Goal: Task Accomplishment & Management: Use online tool/utility

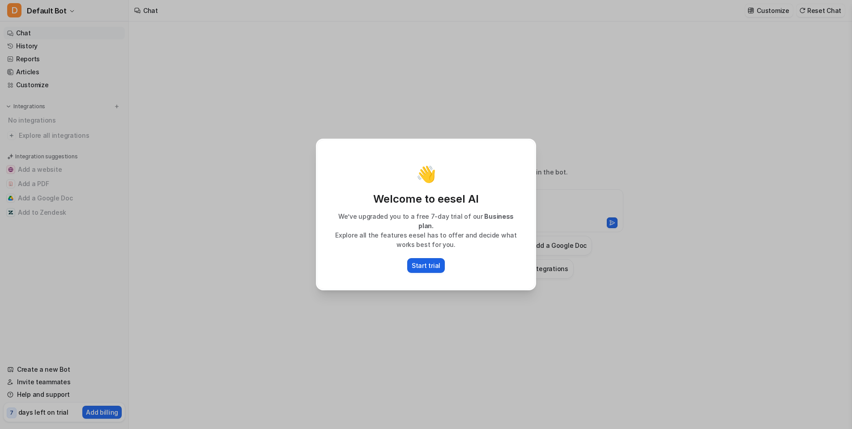
click at [430, 261] on p "Start trial" at bounding box center [426, 265] width 29 height 9
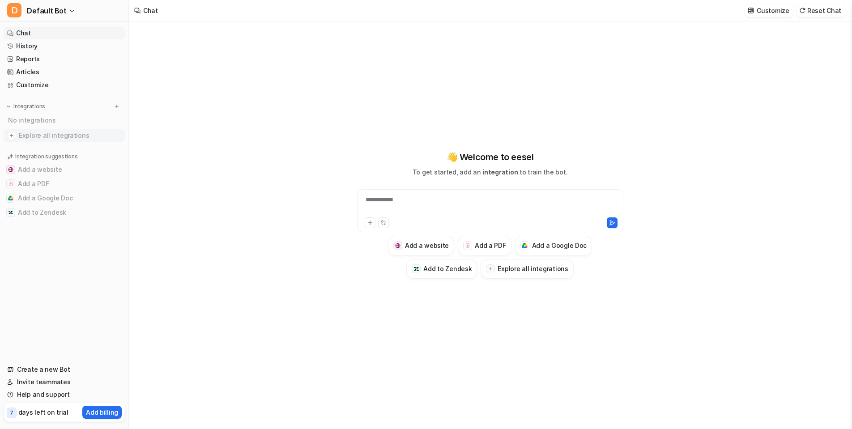
click at [39, 134] on span "Explore all integrations" at bounding box center [70, 135] width 103 height 14
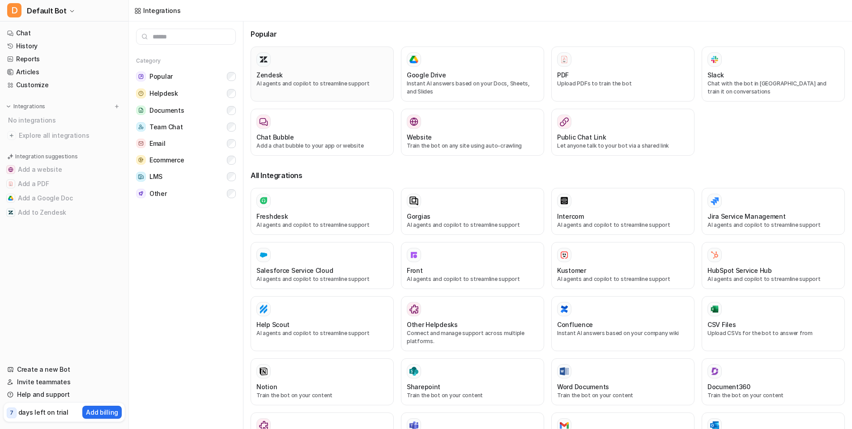
click at [305, 68] on div "Zendesk AI agents and copilot to streamline support" at bounding box center [323, 73] width 132 height 43
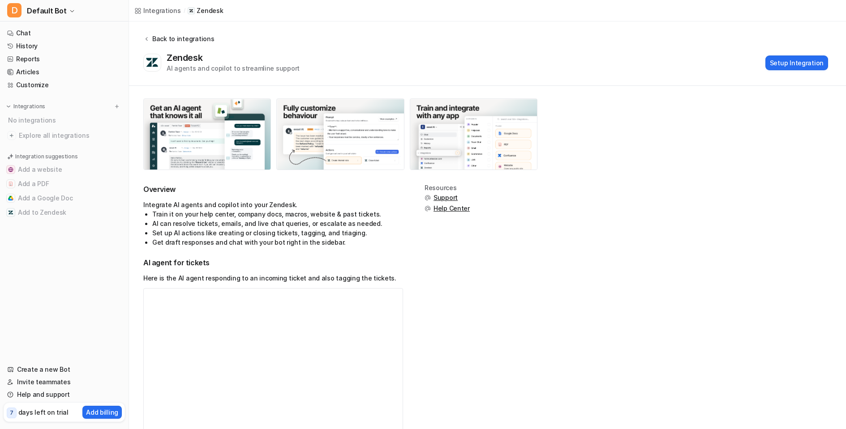
click at [168, 35] on div "Back to integrations" at bounding box center [182, 38] width 64 height 9
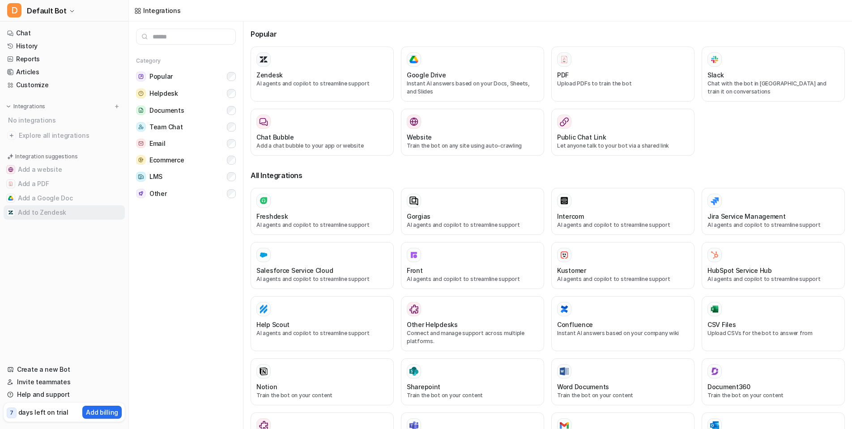
click at [77, 211] on button "Add to Zendesk" at bounding box center [64, 212] width 121 height 14
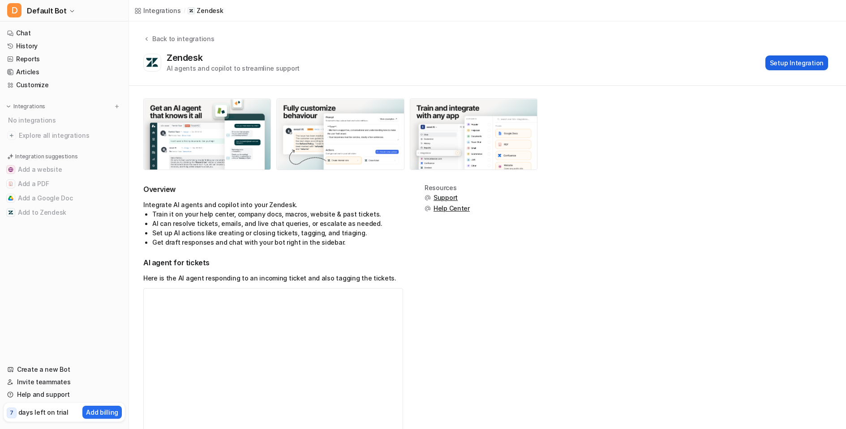
drag, startPoint x: 780, startPoint y: 72, endPoint x: 783, endPoint y: 65, distance: 7.8
click at [781, 72] on div "Zendesk AI agents and copilot to streamline support Setup Integration" at bounding box center [485, 62] width 685 height 21
click at [783, 64] on button "Setup Integration" at bounding box center [796, 63] width 63 height 15
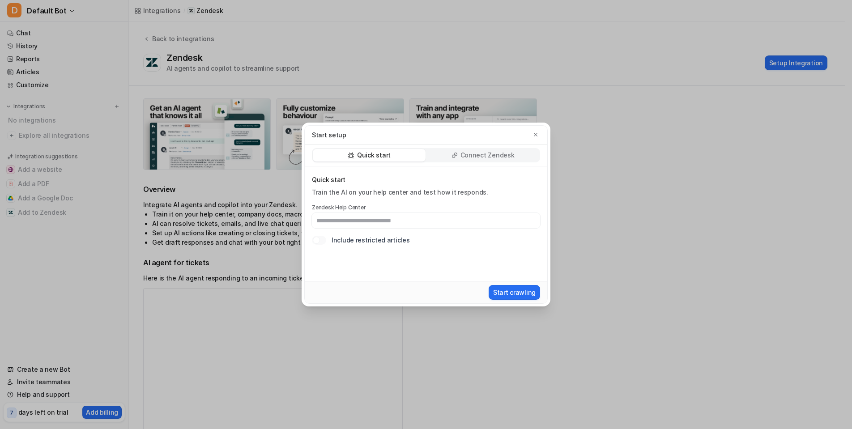
click at [489, 154] on p "Connect Zendesk" at bounding box center [488, 155] width 54 height 9
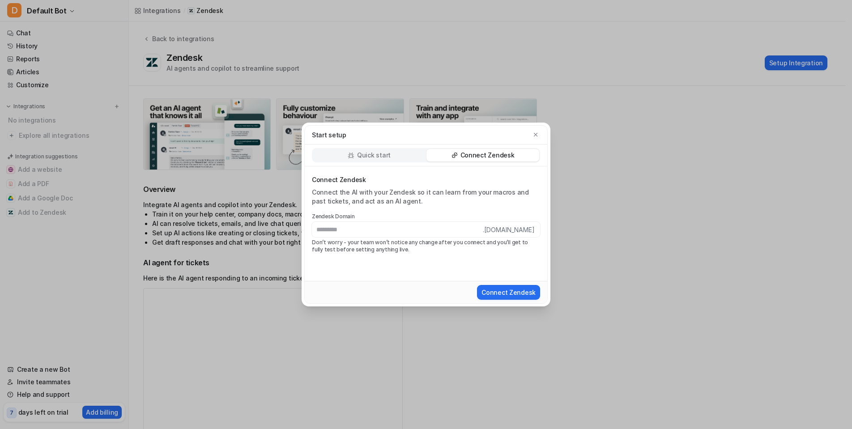
click at [401, 159] on div "Quick start" at bounding box center [369, 155] width 113 height 13
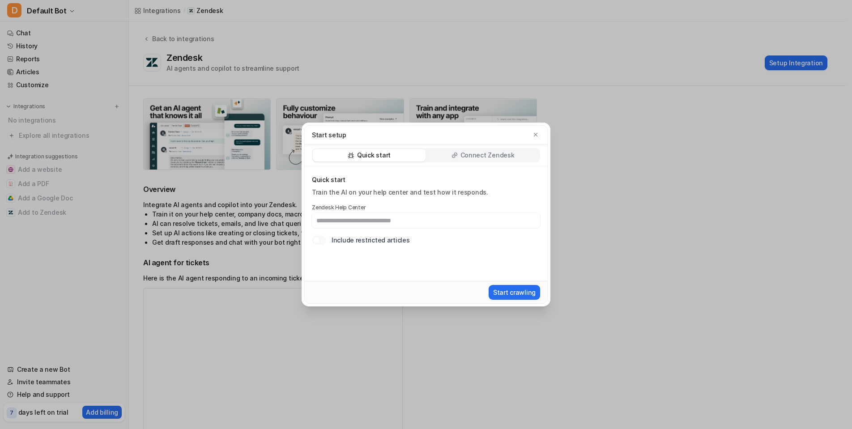
click at [490, 154] on p "Connect Zendesk" at bounding box center [488, 155] width 54 height 9
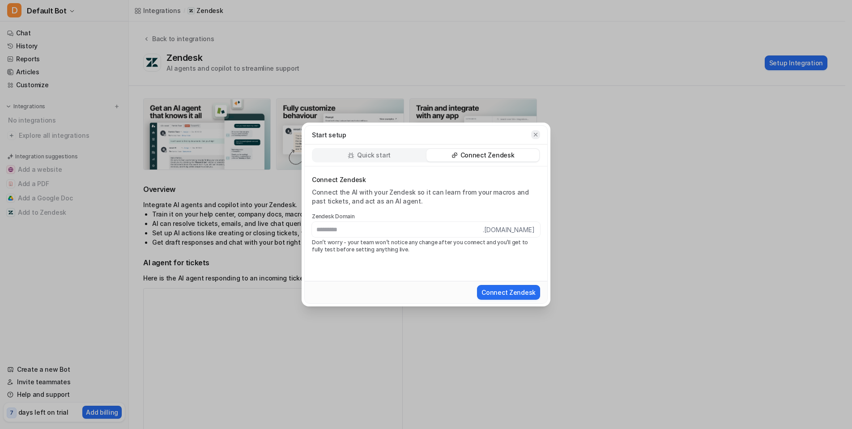
click at [540, 132] on button "button" at bounding box center [535, 134] width 9 height 9
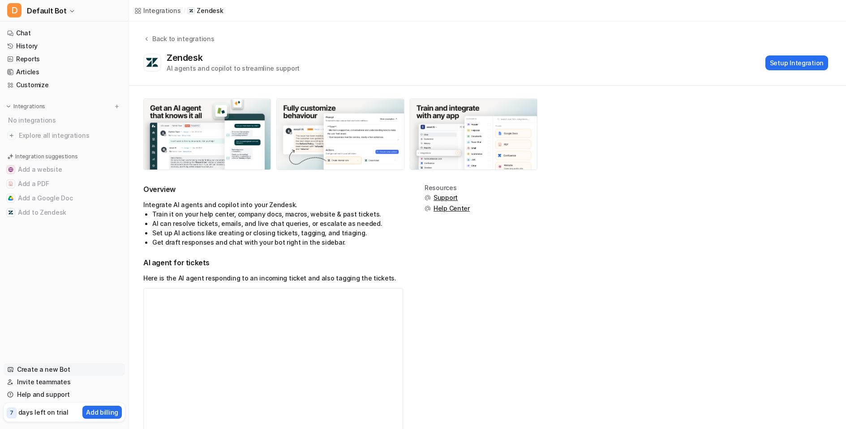
click at [73, 372] on link "Create a new Bot" at bounding box center [64, 370] width 121 height 13
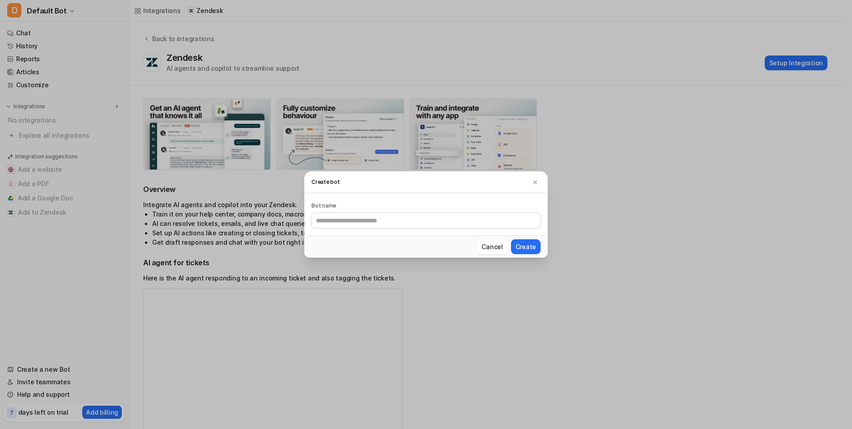
click at [543, 184] on h3 "Create bot" at bounding box center [426, 182] width 244 height 22
click at [539, 179] on button at bounding box center [535, 182] width 11 height 11
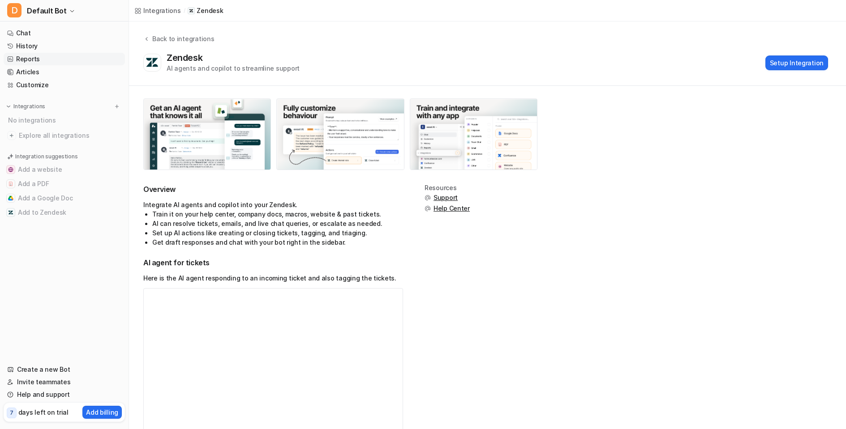
click at [34, 59] on link "Reports" at bounding box center [64, 59] width 121 height 13
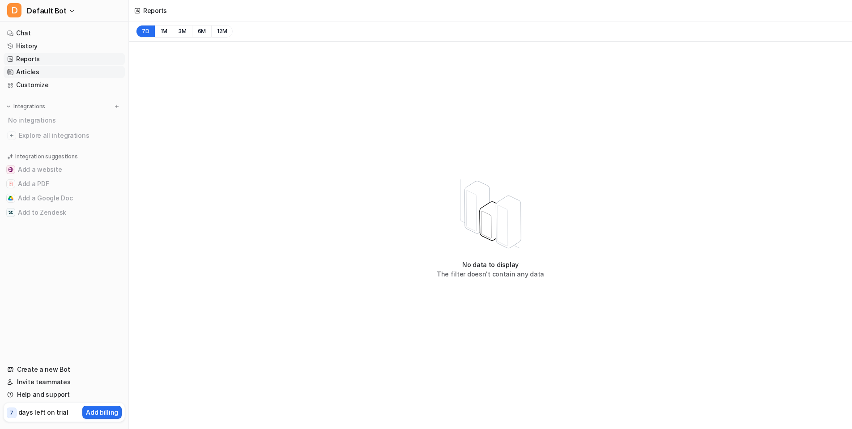
click at [60, 73] on link "Articles" at bounding box center [64, 72] width 121 height 13
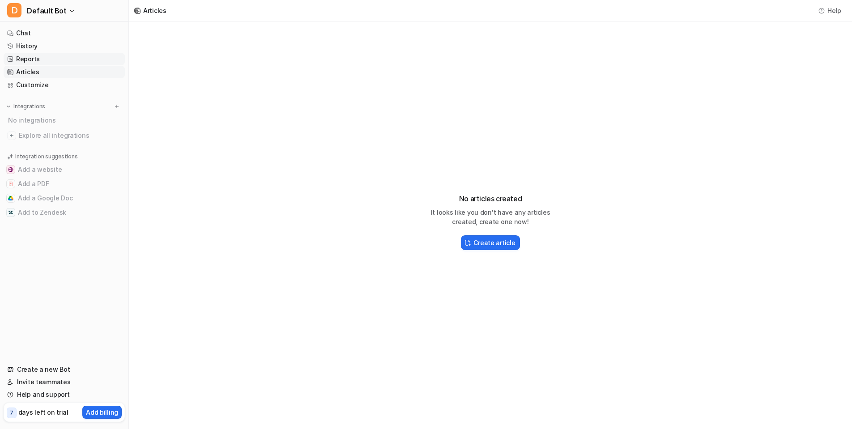
click at [59, 61] on link "Reports" at bounding box center [64, 59] width 121 height 13
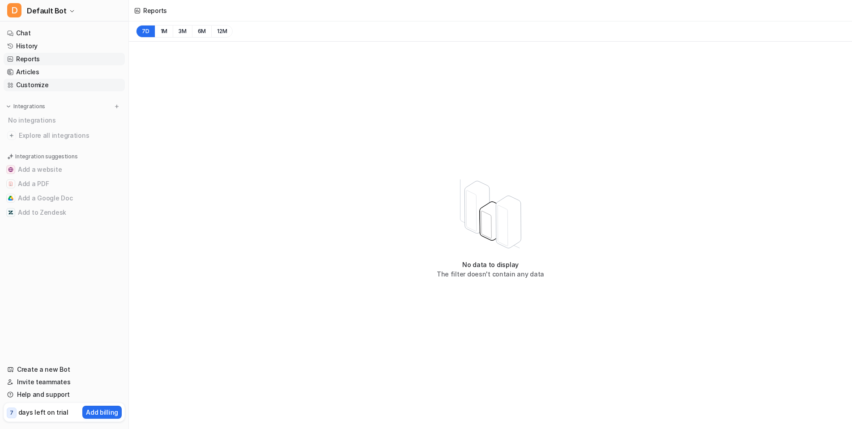
click at [57, 83] on link "Customize" at bounding box center [64, 85] width 121 height 13
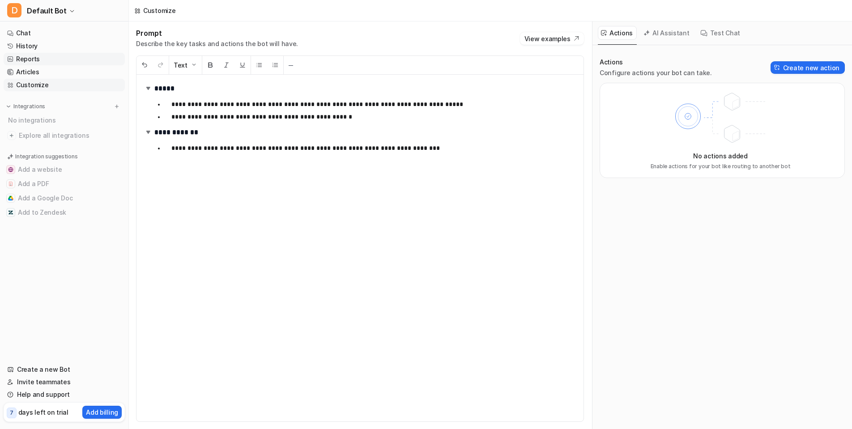
click at [53, 61] on link "Reports" at bounding box center [64, 59] width 121 height 13
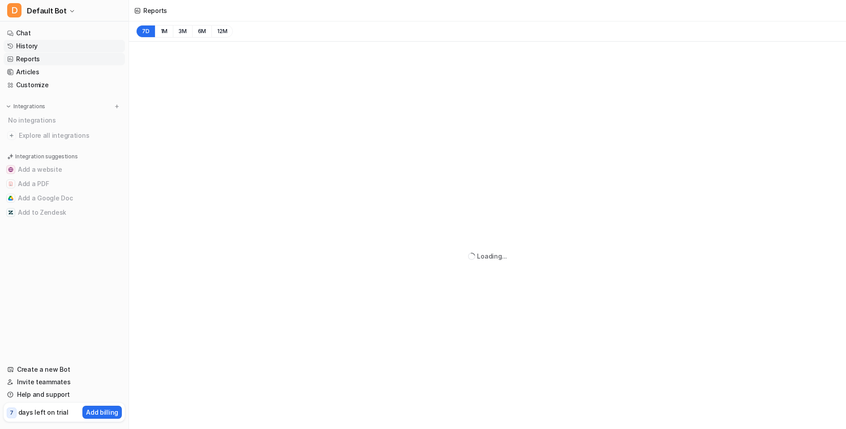
click at [51, 47] on link "History" at bounding box center [64, 46] width 121 height 13
click at [51, 36] on link "Chat" at bounding box center [64, 33] width 121 height 13
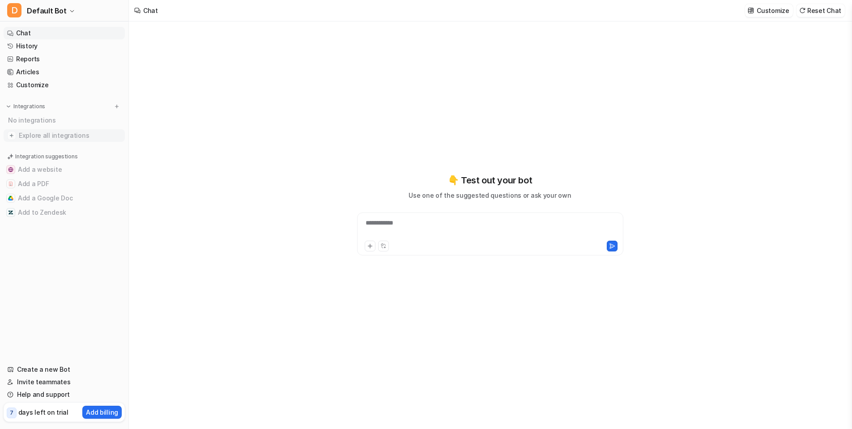
click at [60, 131] on span "Explore all integrations" at bounding box center [70, 135] width 103 height 14
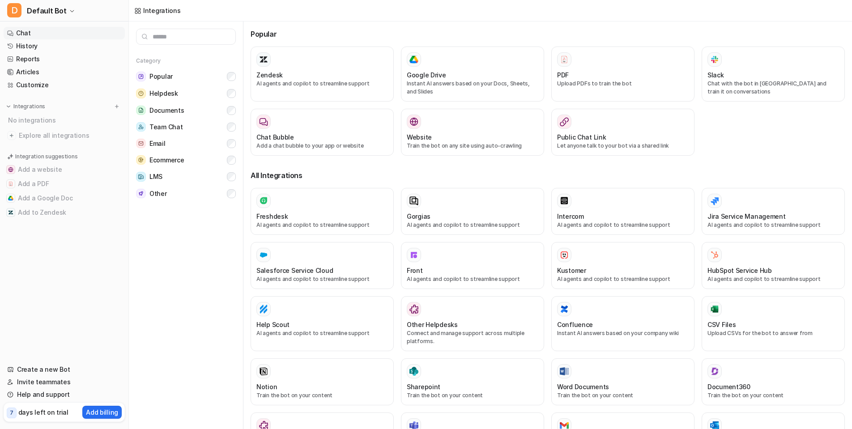
click at [38, 35] on link "Chat" at bounding box center [64, 33] width 121 height 13
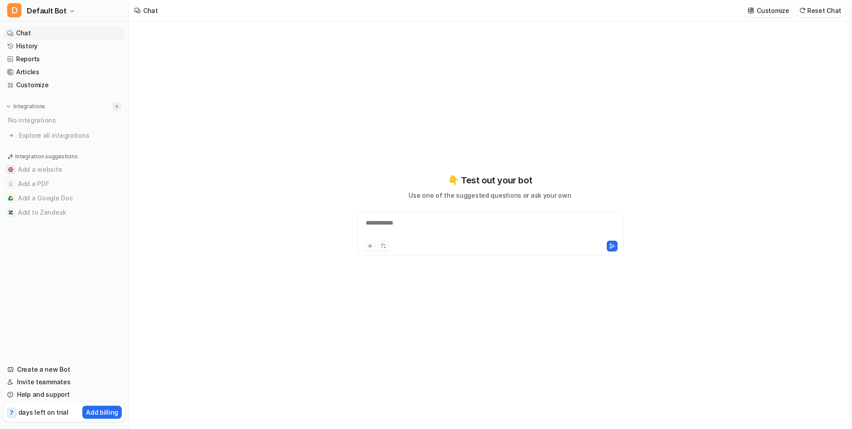
click at [116, 105] on img at bounding box center [117, 106] width 6 height 6
click at [118, 106] on img at bounding box center [117, 106] width 6 height 6
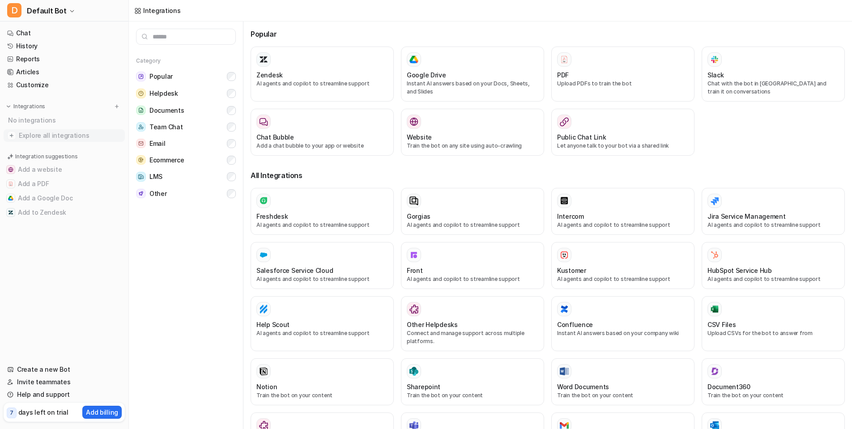
click at [61, 137] on span "Explore all integrations" at bounding box center [70, 135] width 103 height 14
click at [52, 135] on span "Explore all integrations" at bounding box center [70, 135] width 103 height 14
click at [81, 374] on link "Create a new Bot" at bounding box center [64, 370] width 121 height 13
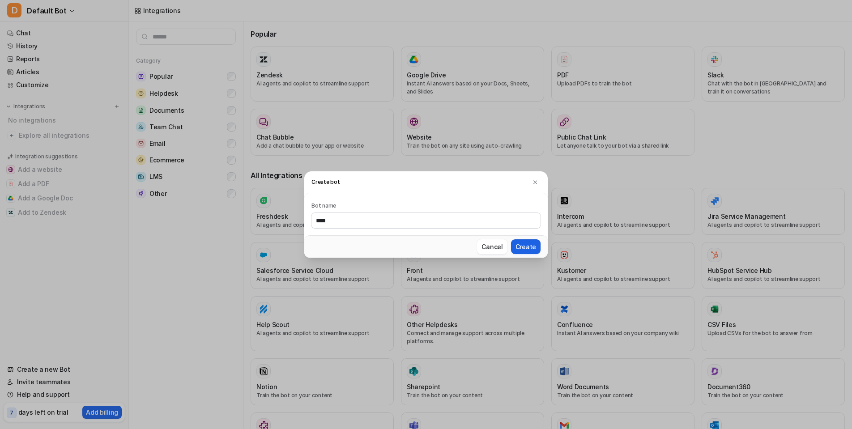
type input "****"
click at [527, 243] on button "Create" at bounding box center [526, 247] width 30 height 15
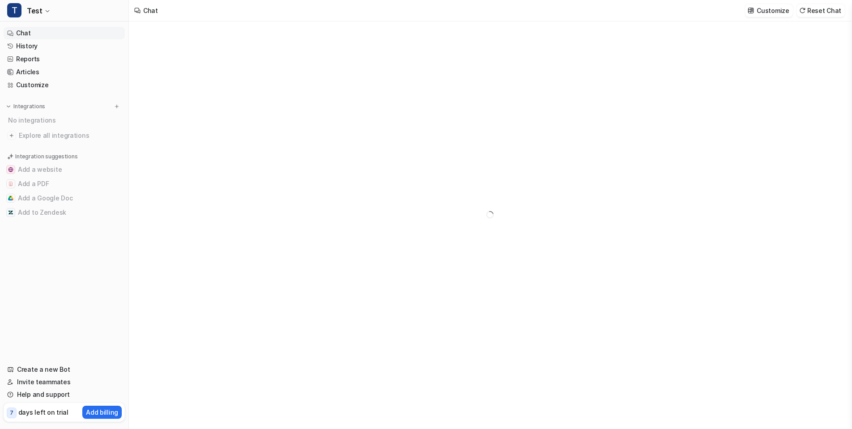
type textarea "**********"
click at [39, 14] on span "Test" at bounding box center [34, 10] width 15 height 13
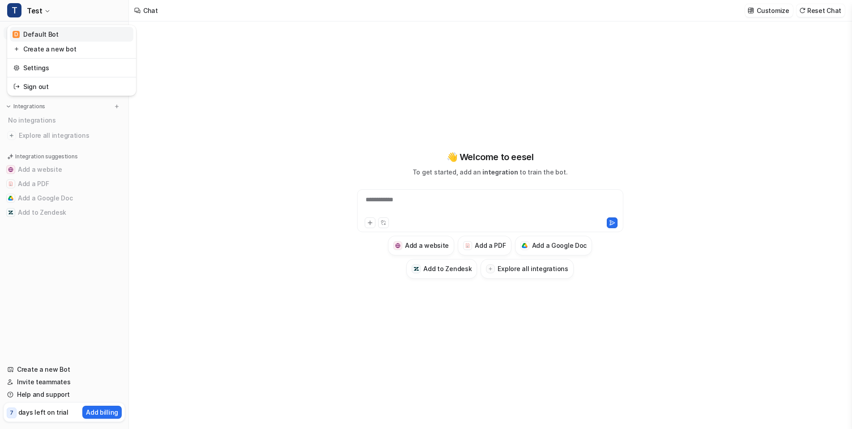
click at [53, 33] on div "D Default Bot" at bounding box center [36, 34] width 46 height 9
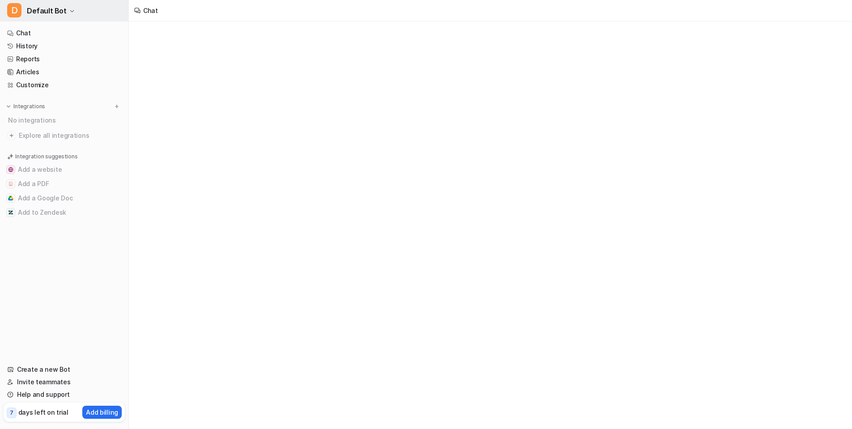
click at [56, 17] on button "D Default Bot" at bounding box center [64, 10] width 128 height 21
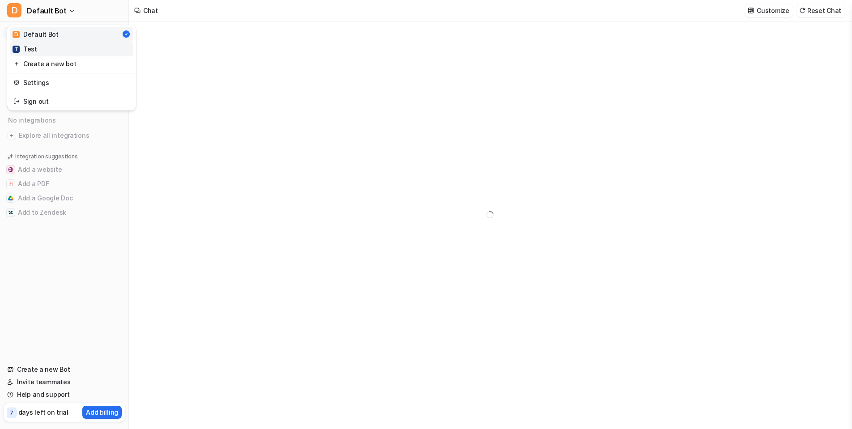
click at [56, 43] on link "T Test" at bounding box center [72, 49] width 124 height 15
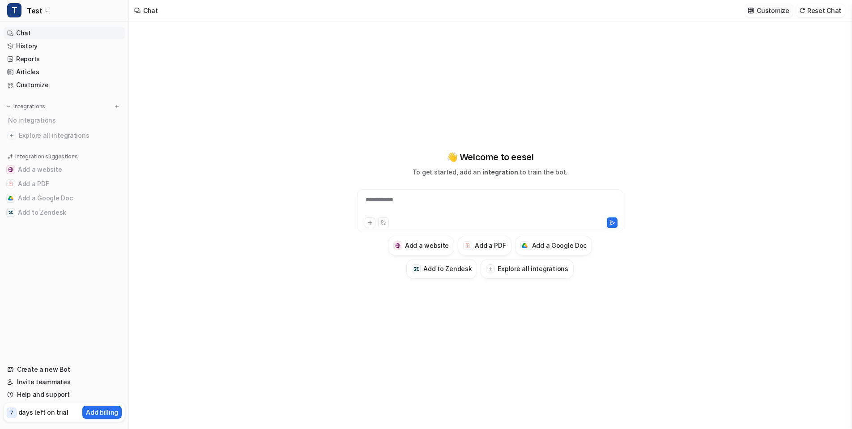
click at [783, 10] on p "Customize" at bounding box center [773, 10] width 32 height 9
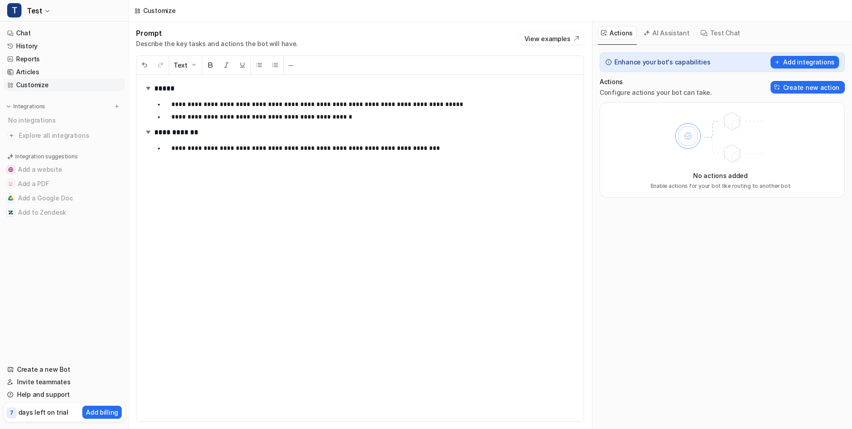
click at [667, 35] on button "AI Assistant" at bounding box center [667, 33] width 53 height 14
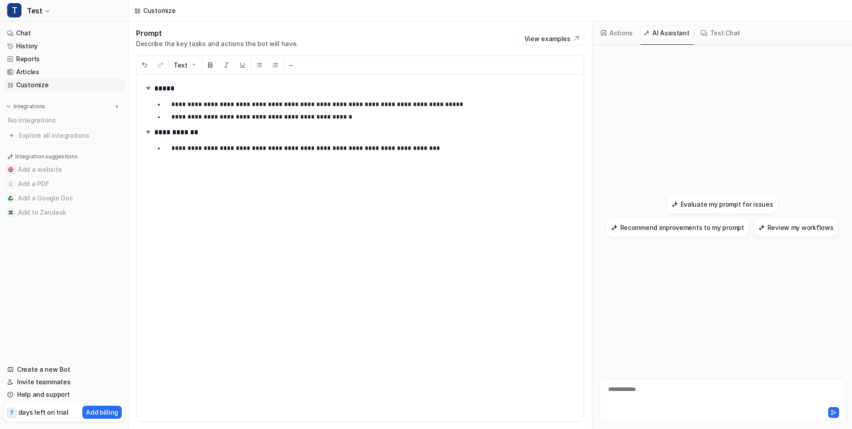
click at [614, 33] on button "Actions" at bounding box center [617, 33] width 39 height 14
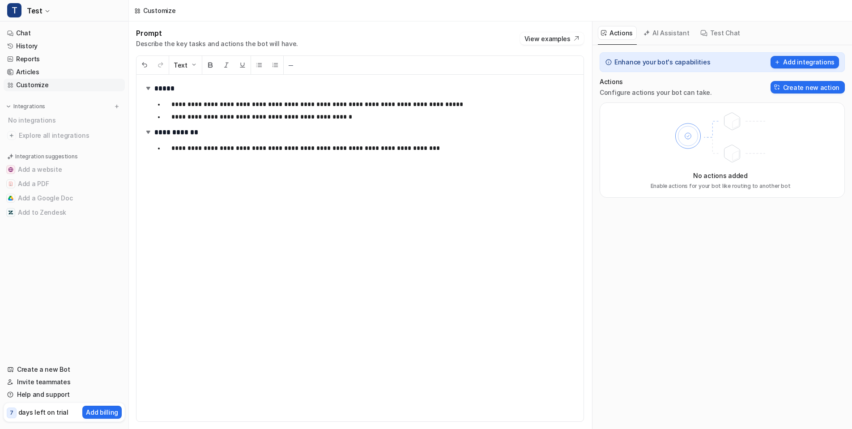
click at [648, 32] on icon at bounding box center [647, 33] width 6 height 6
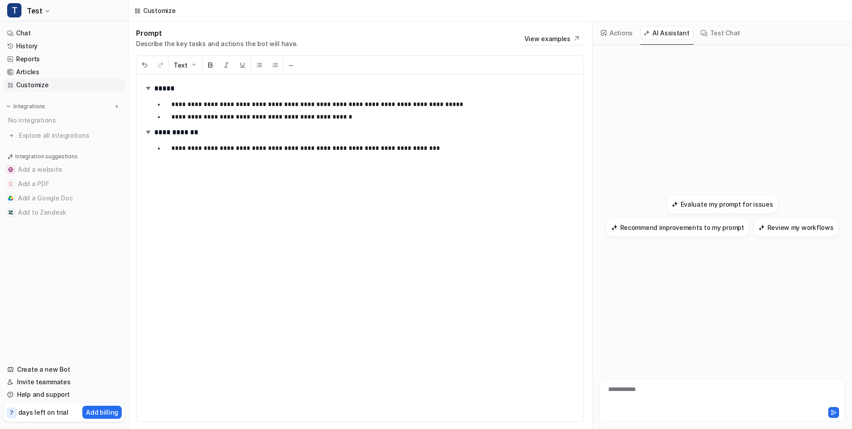
click at [607, 33] on button "Actions" at bounding box center [617, 33] width 39 height 14
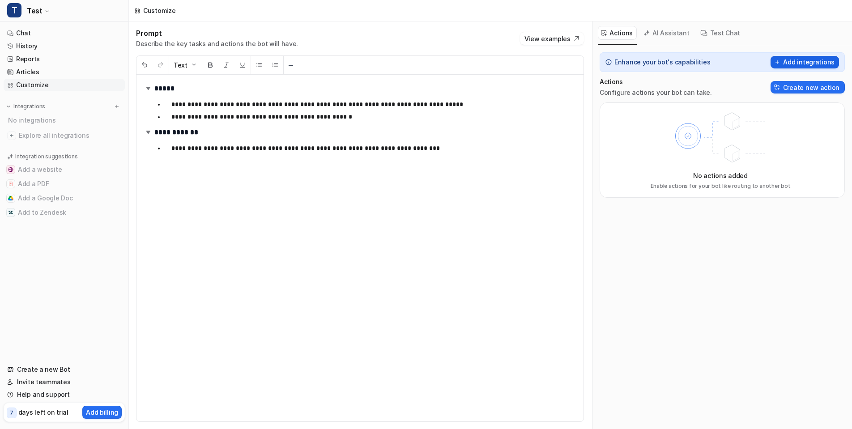
click at [806, 59] on button "Add integrations" at bounding box center [805, 62] width 68 height 13
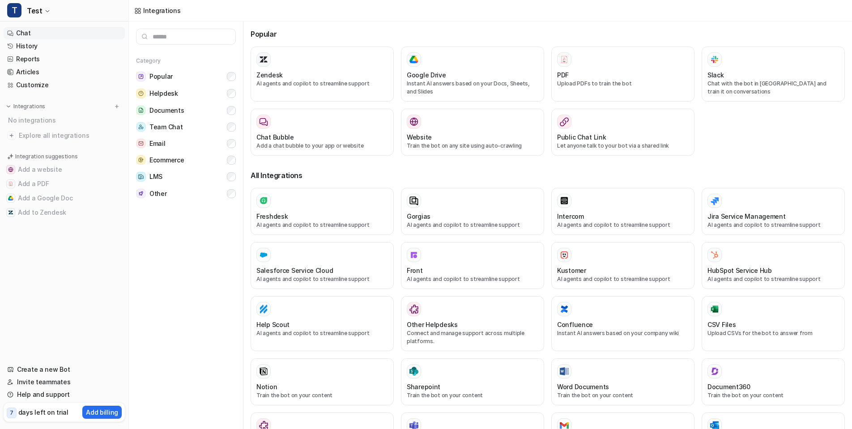
click at [48, 35] on link "Chat" at bounding box center [64, 33] width 121 height 13
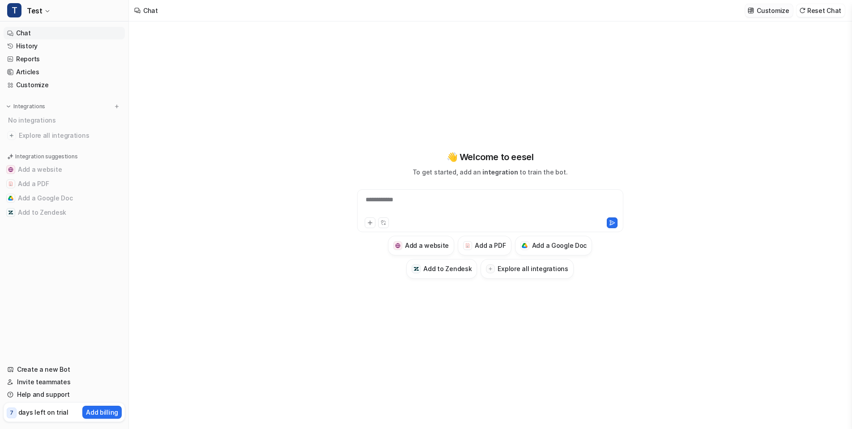
click at [770, 14] on p "Customize" at bounding box center [773, 10] width 32 height 9
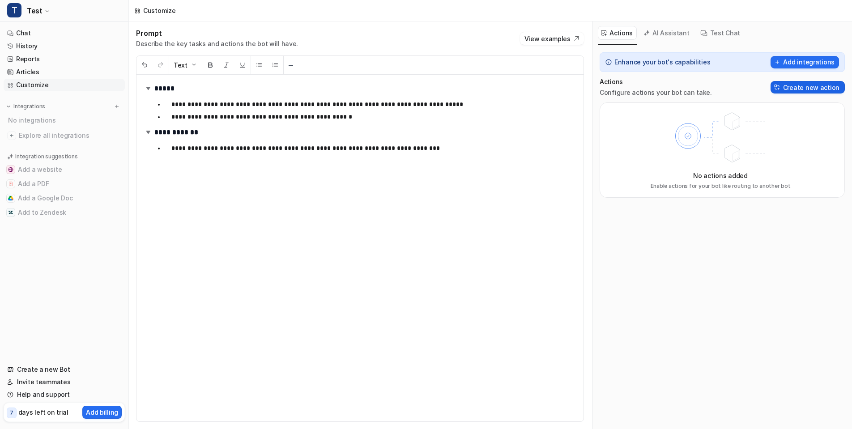
click at [806, 88] on button "Create new action" at bounding box center [808, 87] width 74 height 13
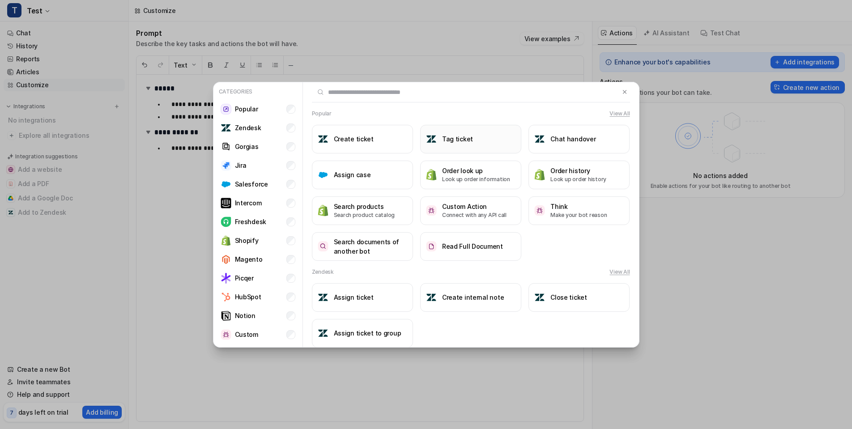
click at [482, 143] on button "Tag ticket" at bounding box center [470, 139] width 101 height 29
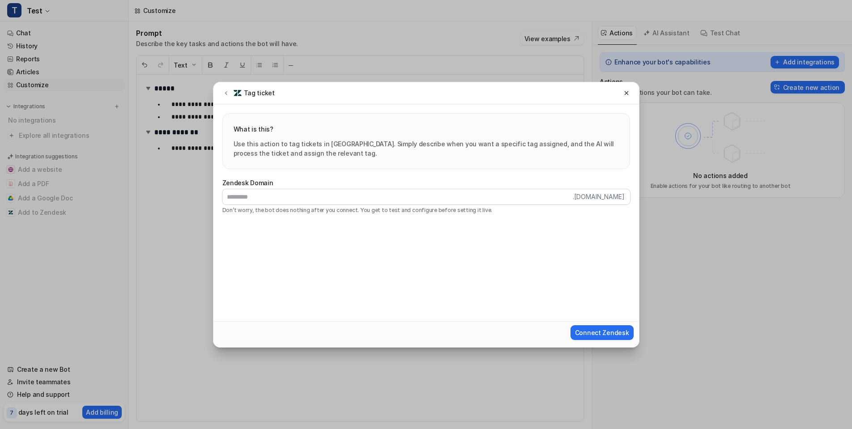
click at [392, 187] on label "Zendesk Domain" at bounding box center [427, 182] width 408 height 9
click at [390, 196] on input "text" at bounding box center [398, 196] width 351 height 15
drag, startPoint x: 596, startPoint y: 105, endPoint x: 590, endPoint y: 330, distance: 224.4
click at [589, 330] on span "Connect Zendesk" at bounding box center [602, 332] width 54 height 9
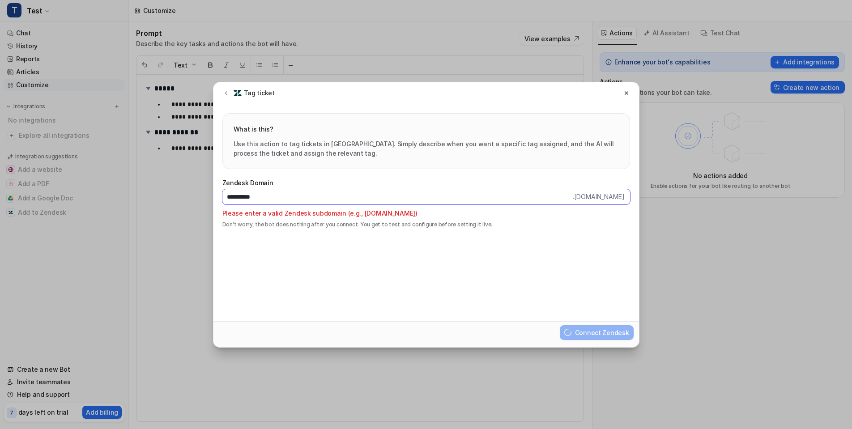
click at [240, 197] on input "**********" at bounding box center [398, 196] width 351 height 15
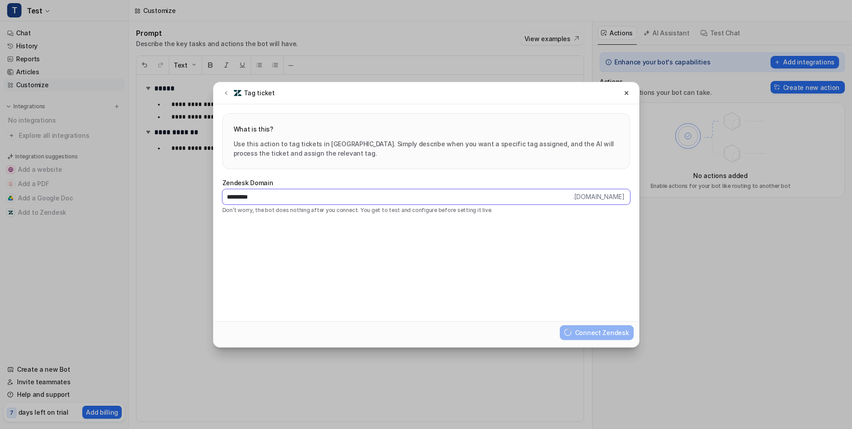
click at [430, 191] on input "*********" at bounding box center [398, 196] width 351 height 15
click at [428, 198] on input "*********" at bounding box center [398, 196] width 351 height 15
type input "*********"
click at [222, 93] on button at bounding box center [226, 93] width 11 height 11
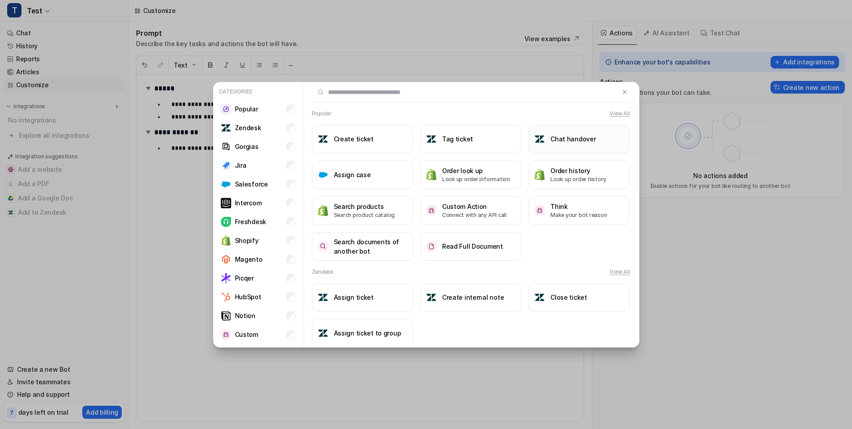
click at [565, 144] on h3 "Chat handover" at bounding box center [573, 138] width 45 height 9
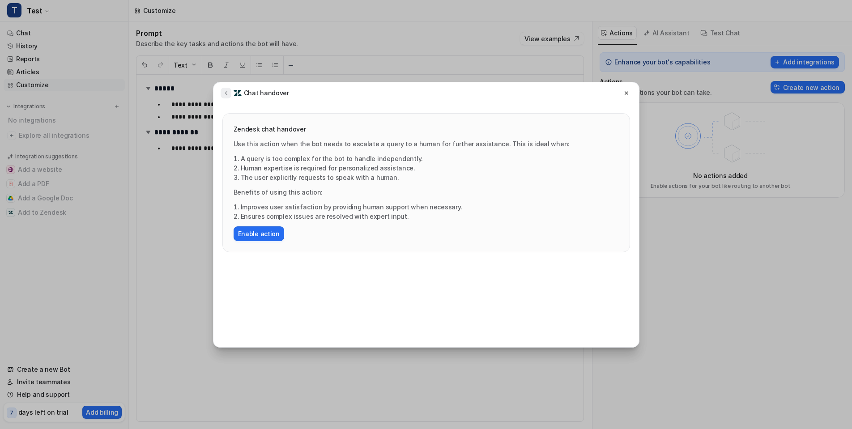
click at [230, 91] on button at bounding box center [226, 93] width 11 height 11
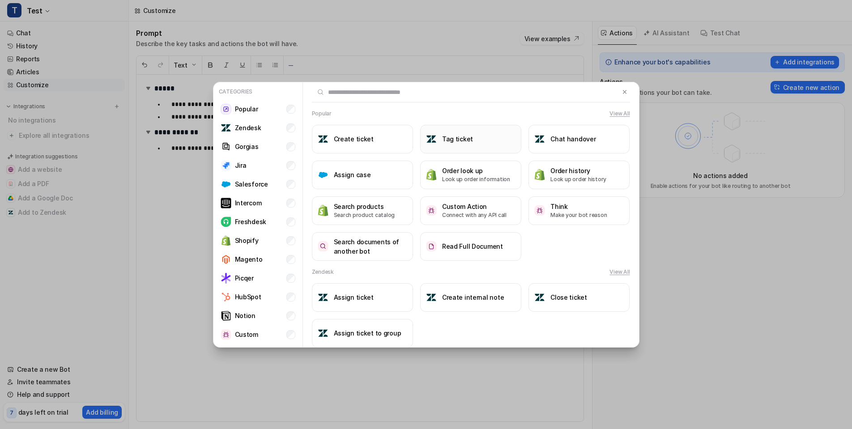
click at [473, 137] on button "Tag ticket" at bounding box center [470, 139] width 101 height 29
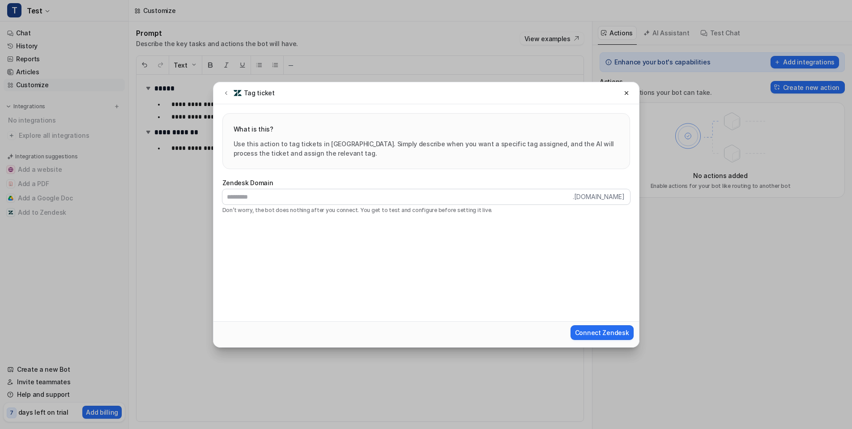
click at [442, 187] on label "Zendesk Domain" at bounding box center [427, 182] width 408 height 9
click at [443, 192] on input "text" at bounding box center [398, 196] width 351 height 15
drag, startPoint x: 443, startPoint y: 192, endPoint x: 443, endPoint y: 202, distance: 9.9
click at [457, 204] on input "*********" at bounding box center [398, 196] width 351 height 15
type input "*********"
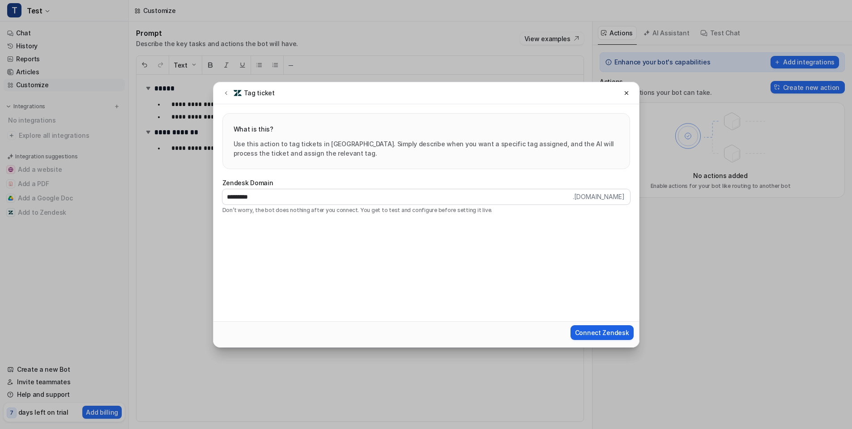
click at [597, 332] on span "Connect Zendesk" at bounding box center [602, 332] width 54 height 9
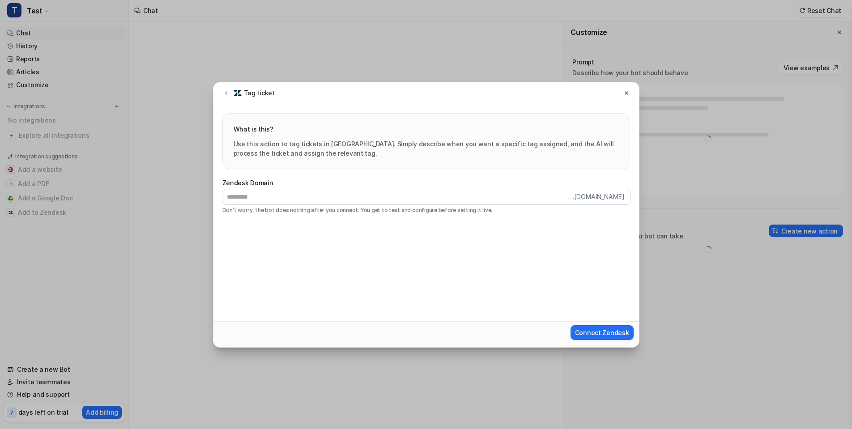
type textarea "**********"
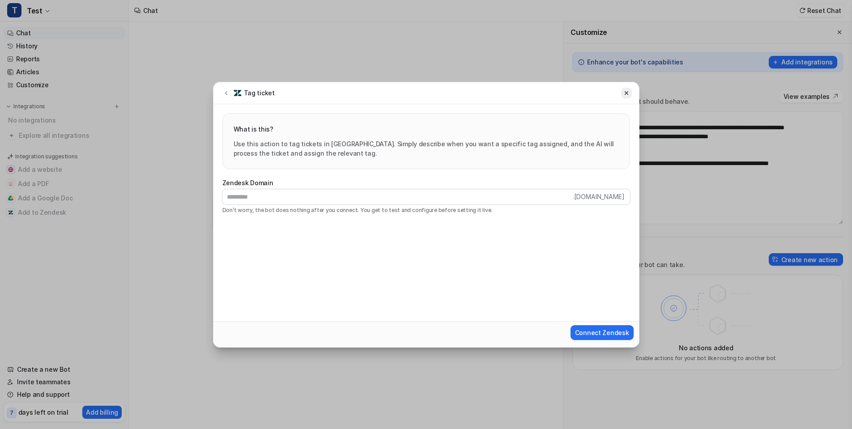
click at [629, 96] on button at bounding box center [626, 93] width 11 height 11
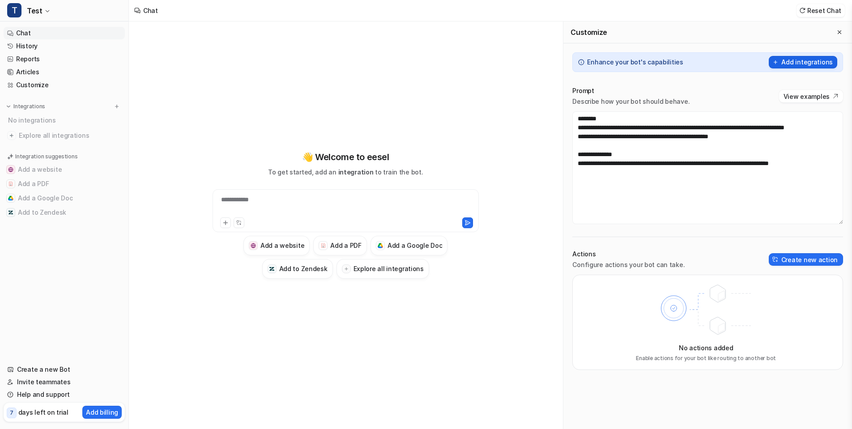
click at [797, 60] on button "Add integrations" at bounding box center [803, 62] width 68 height 13
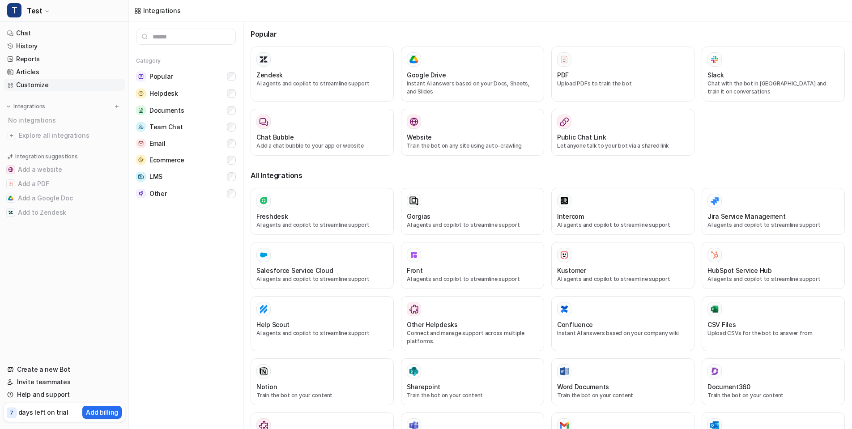
drag, startPoint x: 43, startPoint y: 79, endPoint x: 42, endPoint y: 85, distance: 5.9
click at [42, 82] on link "Customize" at bounding box center [64, 85] width 121 height 13
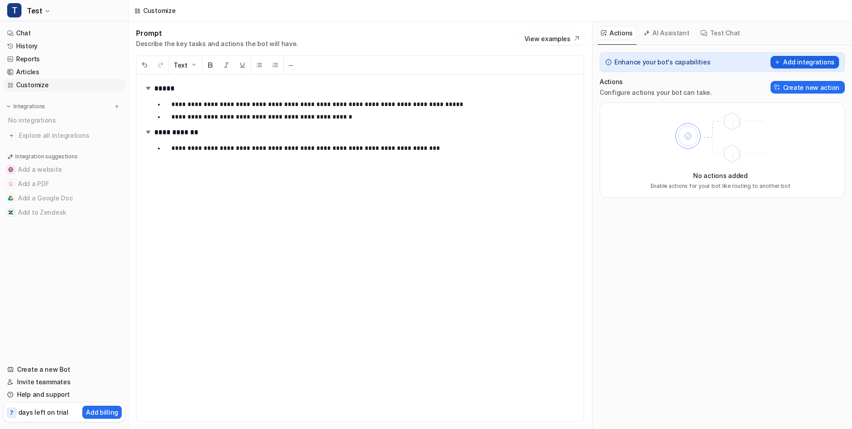
click at [817, 59] on button "Add integrations" at bounding box center [805, 62] width 68 height 13
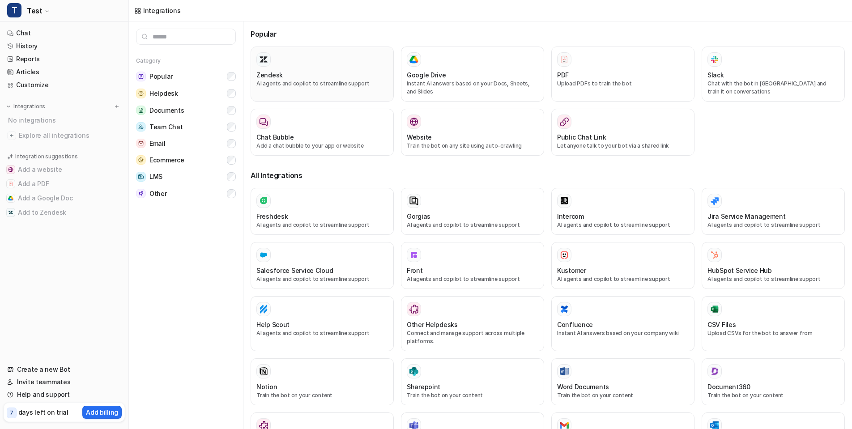
click at [321, 77] on div "Zendesk" at bounding box center [323, 74] width 132 height 9
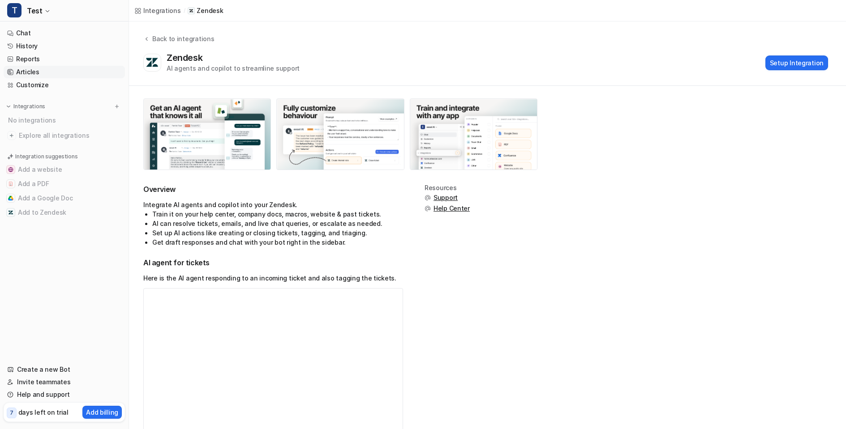
click at [39, 68] on link "Articles" at bounding box center [64, 72] width 121 height 13
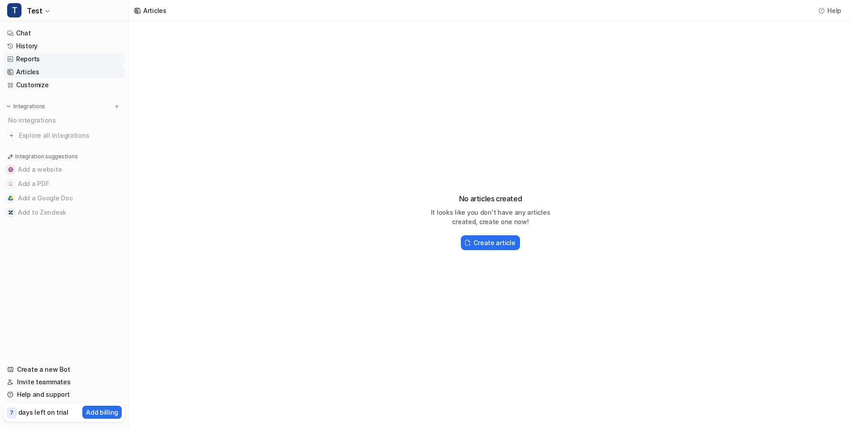
click at [54, 57] on link "Reports" at bounding box center [64, 59] width 121 height 13
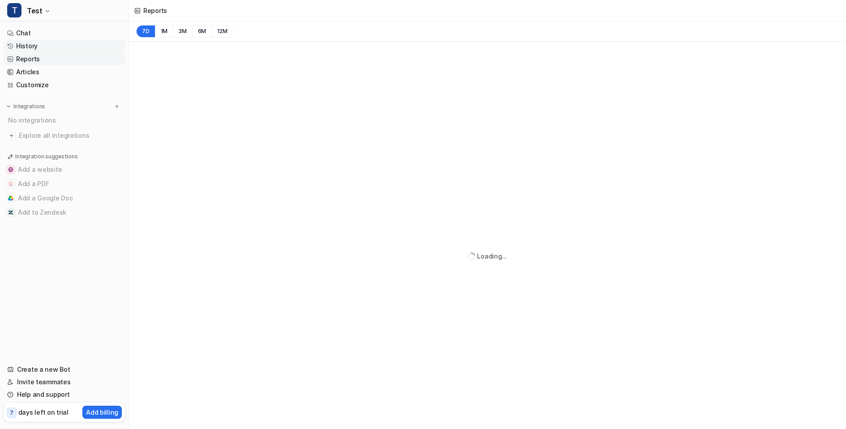
click at [55, 43] on link "History" at bounding box center [64, 46] width 121 height 13
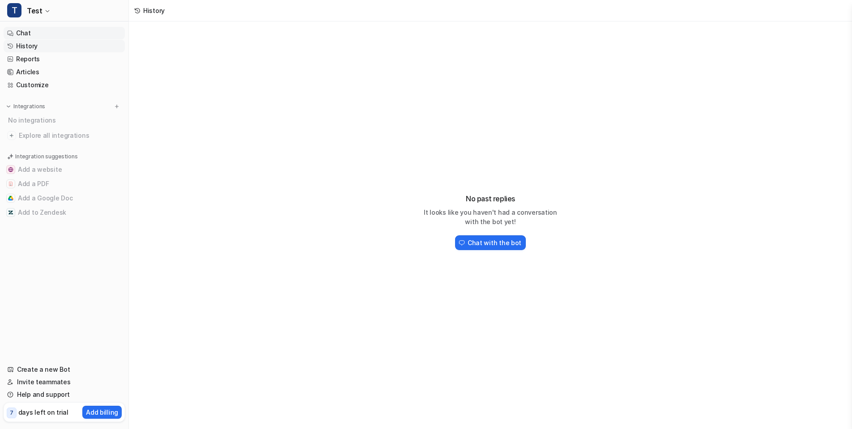
click at [59, 39] on link "Chat" at bounding box center [64, 33] width 121 height 13
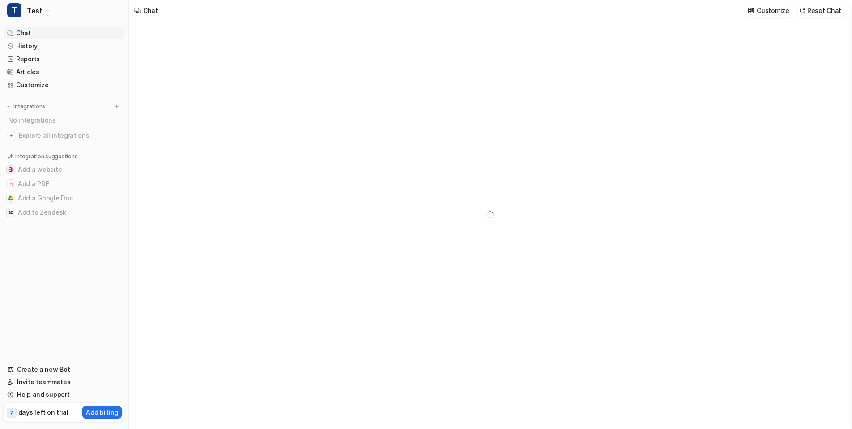
type textarea "**********"
click at [43, 85] on link "Customize" at bounding box center [64, 85] width 121 height 13
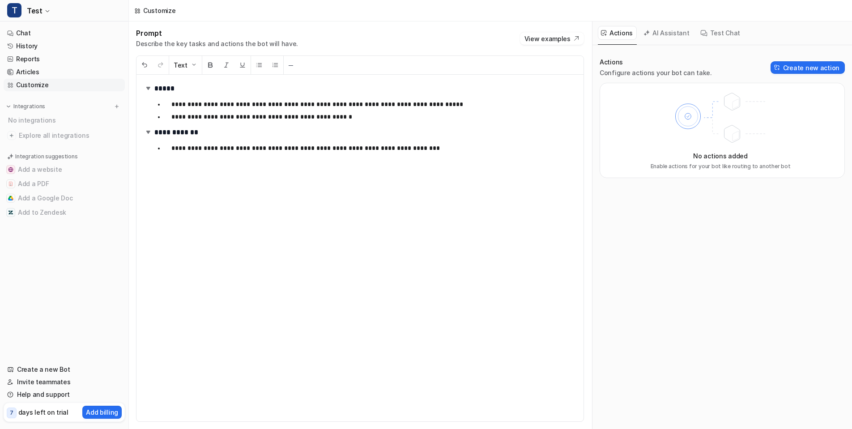
click at [719, 34] on button "Test Chat" at bounding box center [721, 33] width 47 height 14
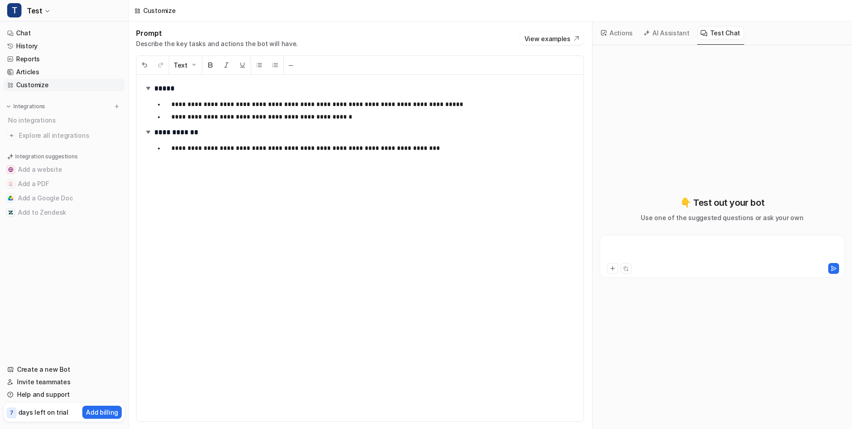
click at [684, 248] on div at bounding box center [722, 251] width 241 height 21
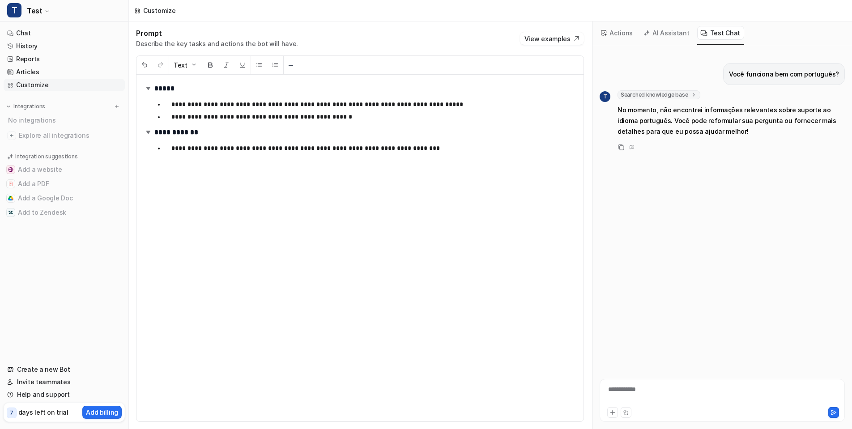
drag, startPoint x: 619, startPoint y: 33, endPoint x: 623, endPoint y: 36, distance: 5.7
click at [619, 33] on button "Actions" at bounding box center [617, 33] width 39 height 14
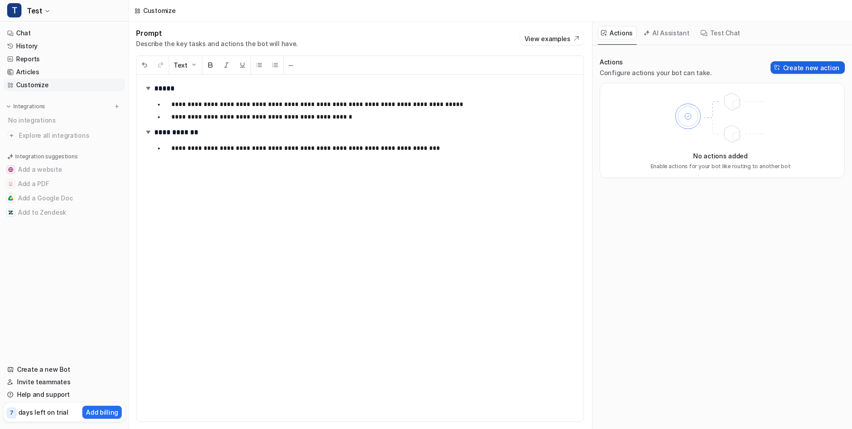
click at [800, 62] on button "Create new action" at bounding box center [808, 67] width 74 height 13
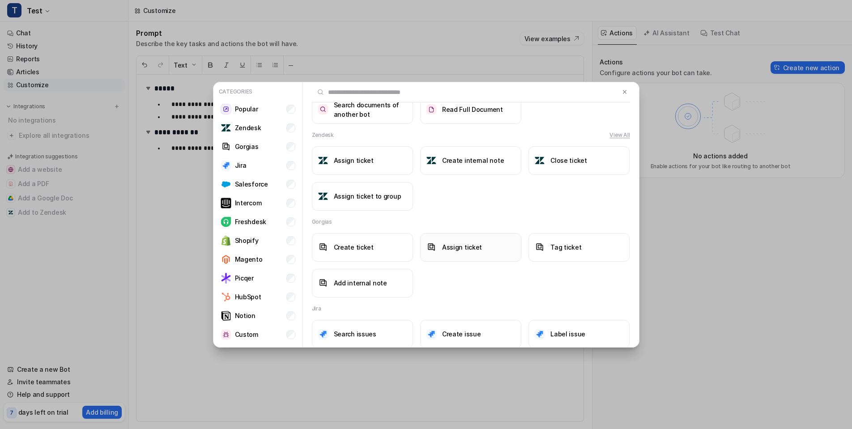
scroll to position [54, 0]
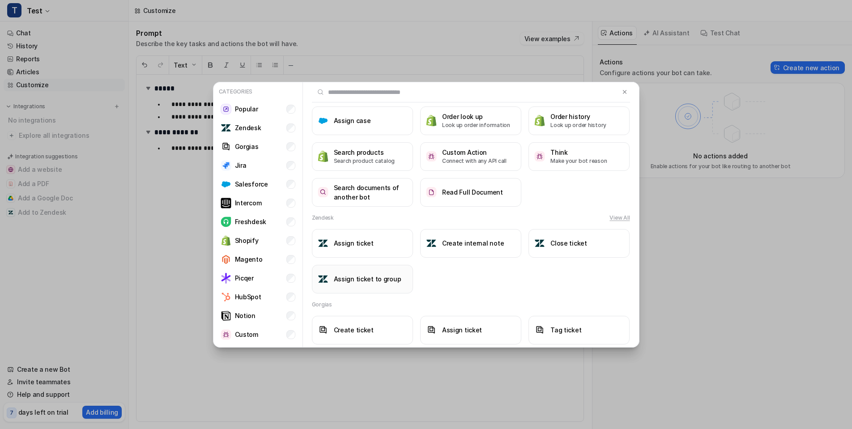
click at [387, 276] on h3 "Assign ticket to group" at bounding box center [368, 278] width 68 height 9
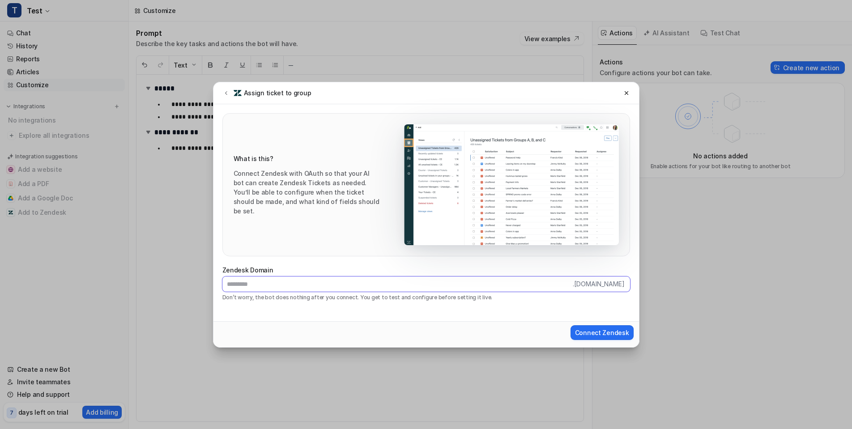
click at [378, 282] on input "text" at bounding box center [398, 284] width 351 height 15
drag, startPoint x: 411, startPoint y: 271, endPoint x: 441, endPoint y: 275, distance: 29.4
click at [441, 275] on div "**********" at bounding box center [427, 283] width 408 height 36
drag, startPoint x: 240, startPoint y: 284, endPoint x: 295, endPoint y: 306, distance: 58.9
click at [240, 284] on input "**********" at bounding box center [398, 284] width 351 height 15
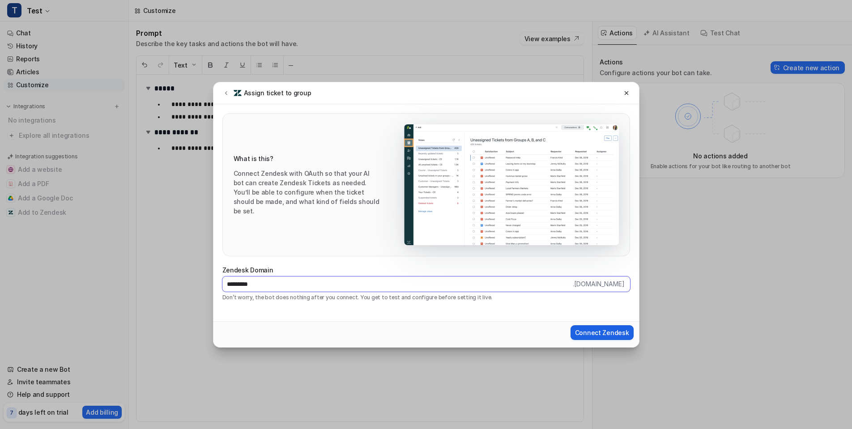
type input "*********"
click at [600, 332] on span "Connect Zendesk" at bounding box center [602, 332] width 54 height 9
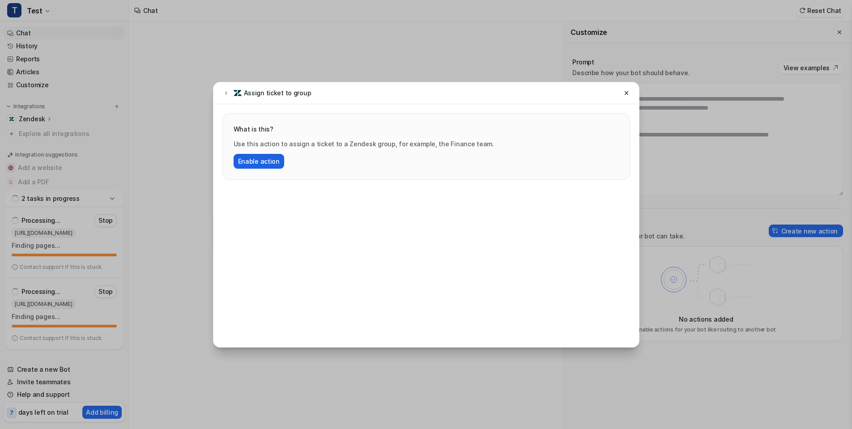
click at [273, 161] on button "Enable action" at bounding box center [259, 161] width 51 height 15
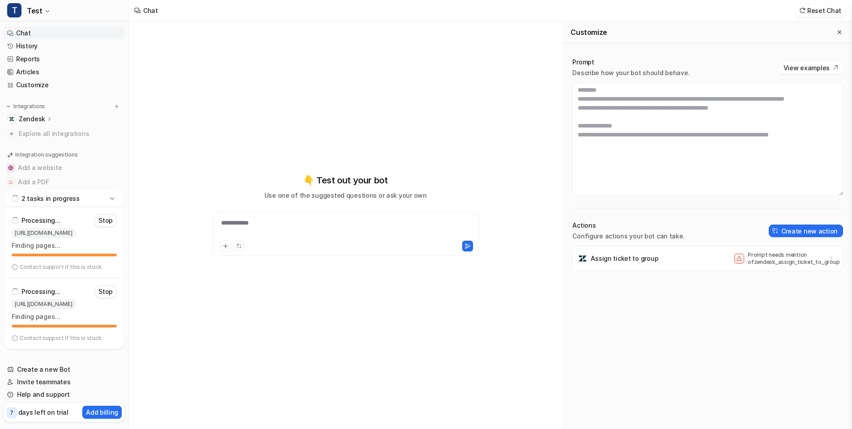
click at [742, 253] on div "Prompt needs mention of zendesk_assign_ticket_to_group" at bounding box center [777, 259] width 85 height 14
click at [833, 259] on icon "button" at bounding box center [831, 259] width 6 height 6
click at [733, 257] on div "Assign ticket to group Prompt needs mention of zendesk_assign_ticket_to_group D…" at bounding box center [708, 258] width 263 height 25
click at [640, 258] on p "Assign ticket to group" at bounding box center [625, 258] width 68 height 9
click at [609, 258] on p "Assign ticket to group" at bounding box center [625, 258] width 68 height 9
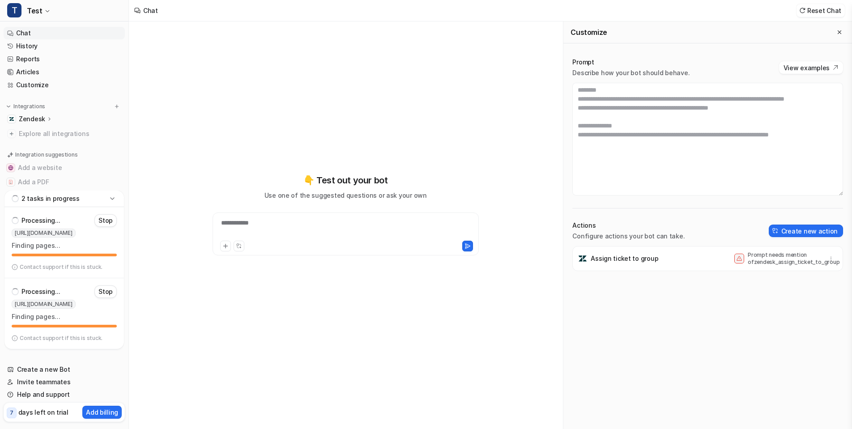
click at [817, 260] on p "Prompt needs mention of zendesk_assign_ticket_to_group" at bounding box center [784, 259] width 72 height 14
click at [834, 257] on icon "button" at bounding box center [831, 259] width 6 height 6
drag, startPoint x: 692, startPoint y: 261, endPoint x: 717, endPoint y: 255, distance: 26.2
click at [692, 261] on div "Assign ticket to group Prompt needs mention of zendesk_assign_ticket_to_group D…" at bounding box center [708, 258] width 263 height 25
click at [812, 235] on button "Create new action" at bounding box center [806, 231] width 74 height 13
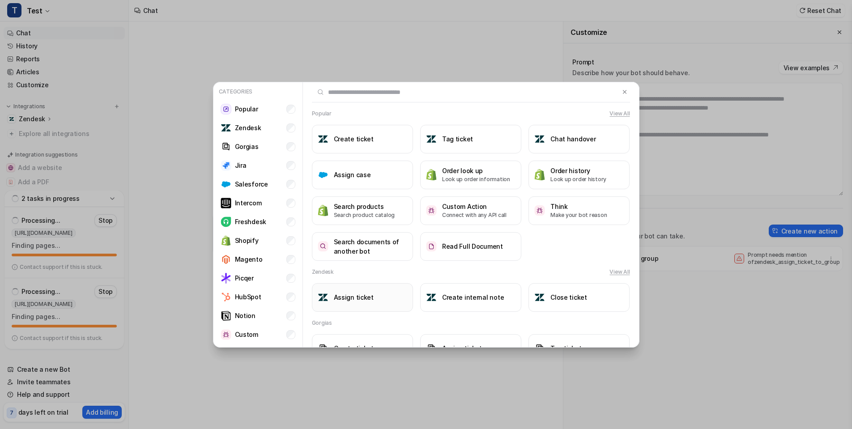
scroll to position [56, 0]
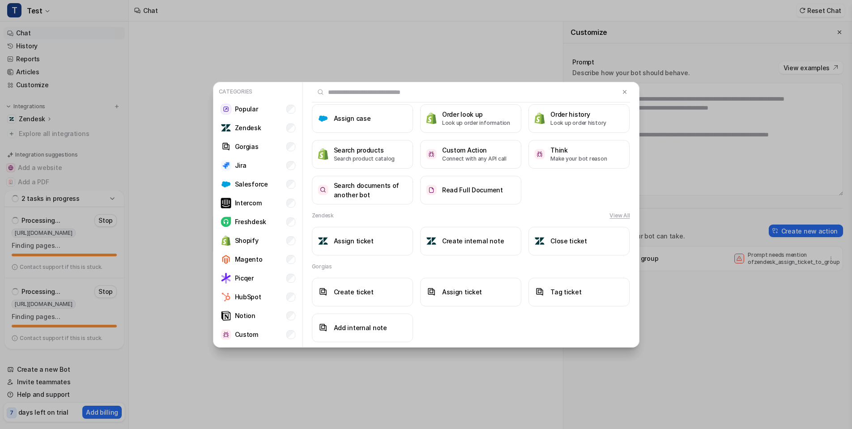
click at [743, 223] on div "Categories Popular Zendesk Gorgias Jira Salesforce Intercom Freshdesk Shopify M…" at bounding box center [426, 214] width 852 height 429
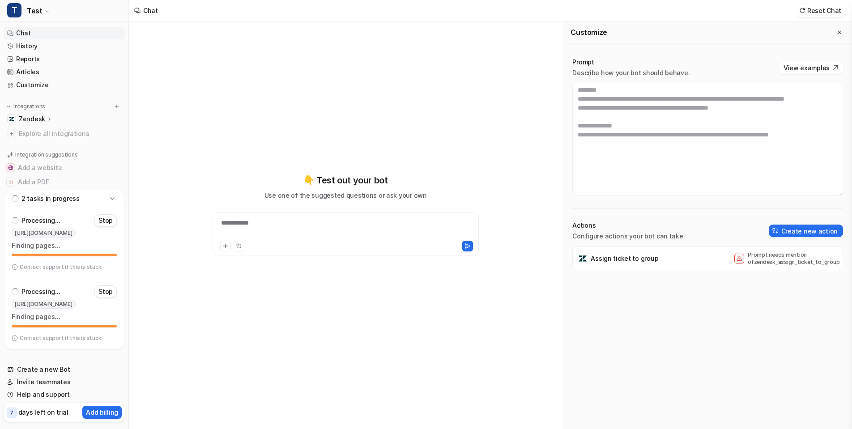
click at [92, 198] on div "2 tasks in progress" at bounding box center [64, 199] width 120 height 17
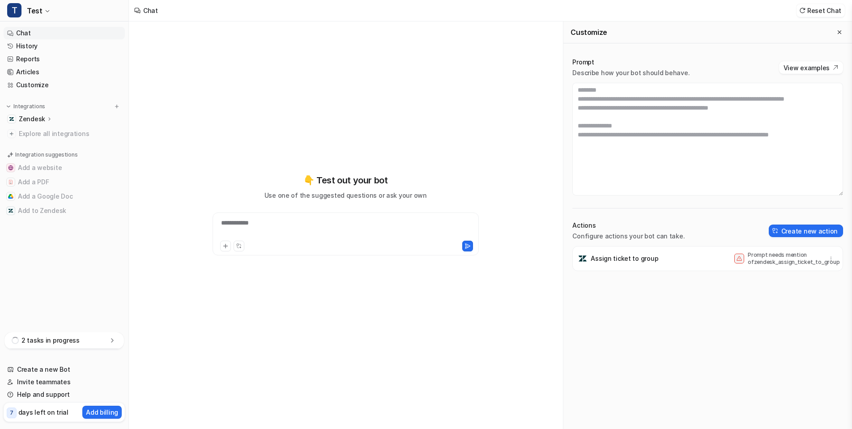
click at [94, 338] on div "2 tasks in progress" at bounding box center [64, 341] width 120 height 17
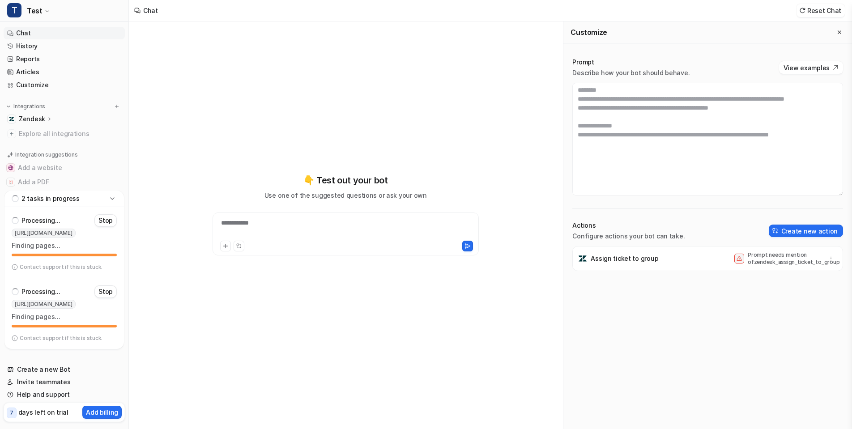
click at [47, 118] on icon at bounding box center [50, 119] width 6 height 7
click at [55, 133] on link "Overview" at bounding box center [69, 132] width 112 height 13
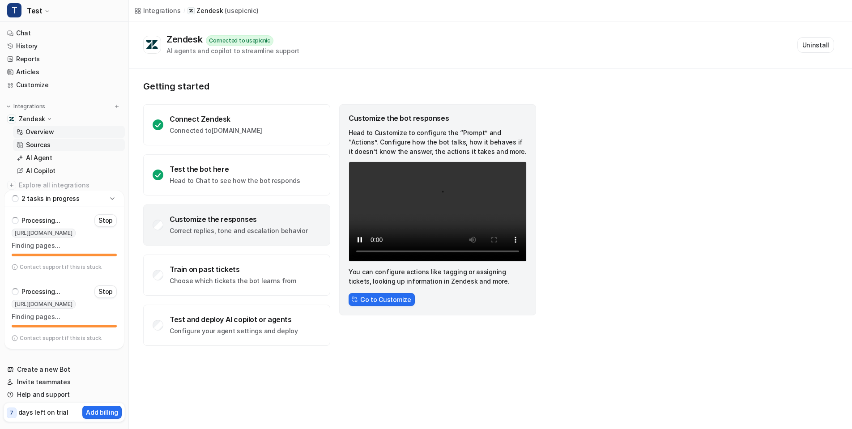
click at [71, 146] on link "Sources" at bounding box center [69, 145] width 112 height 13
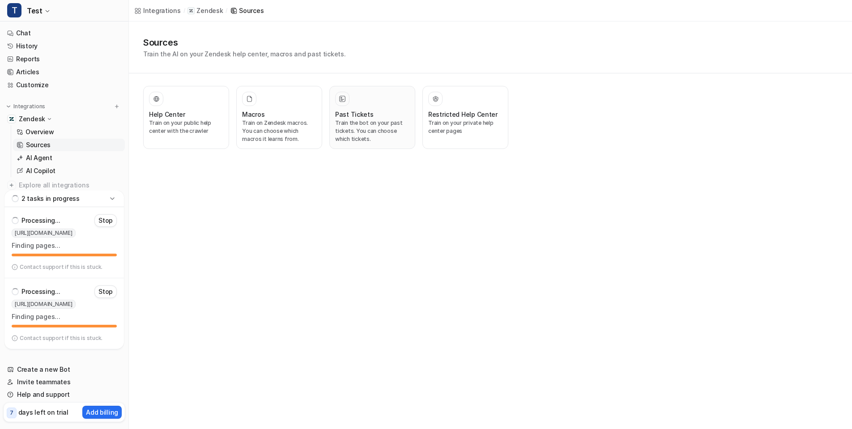
drag, startPoint x: 332, startPoint y: 133, endPoint x: 346, endPoint y: 131, distance: 13.9
click at [336, 132] on button "Past Tickets Train the bot on your past tickets. You can choose which tickets." at bounding box center [373, 117] width 86 height 63
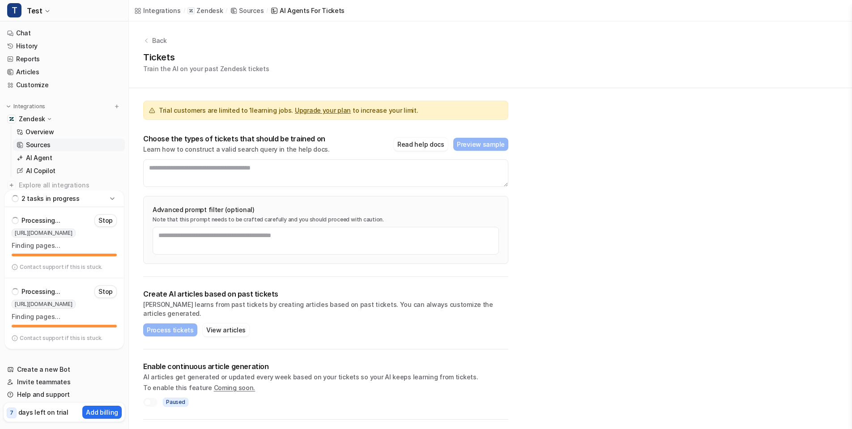
click at [378, 129] on div "Trial customers are limited to 1 learning jobs. Upgrade your plan to increase y…" at bounding box center [325, 182] width 365 height 189
click at [329, 171] on textarea at bounding box center [325, 173] width 365 height 28
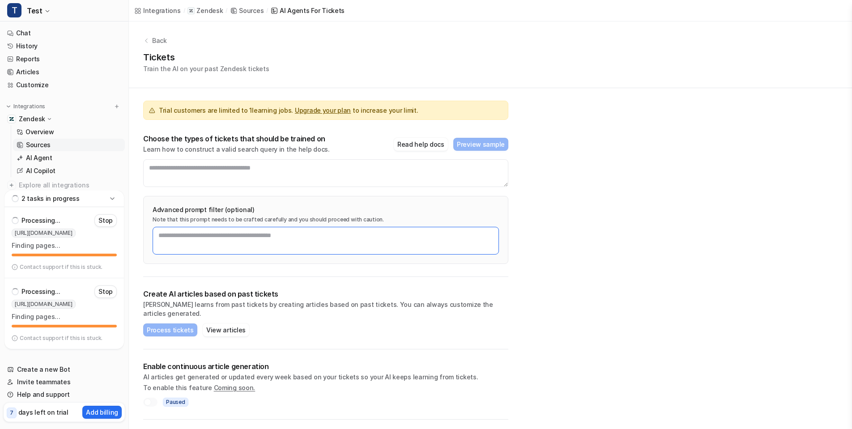
click at [220, 244] on textarea at bounding box center [326, 241] width 347 height 28
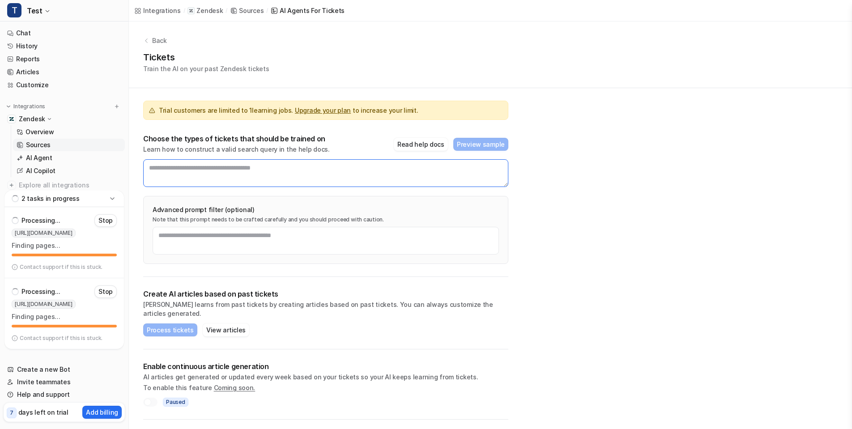
click at [230, 175] on textarea at bounding box center [325, 173] width 365 height 28
click at [79, 156] on link "AI Agent" at bounding box center [69, 158] width 112 height 13
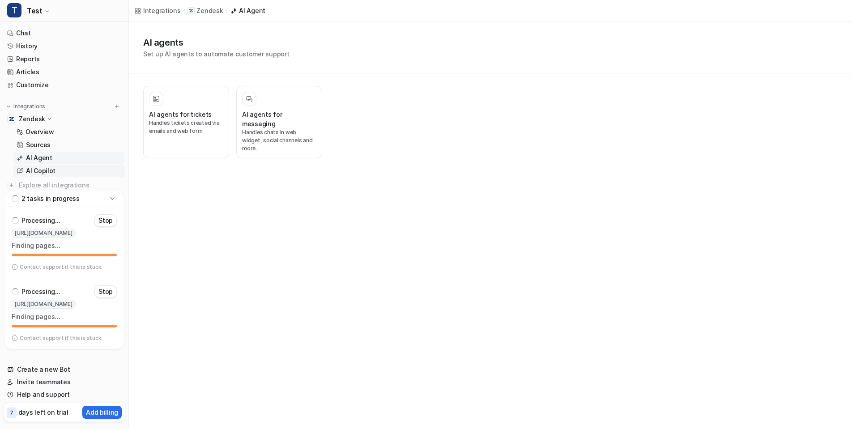
click at [69, 172] on link "AI Copilot" at bounding box center [69, 171] width 112 height 13
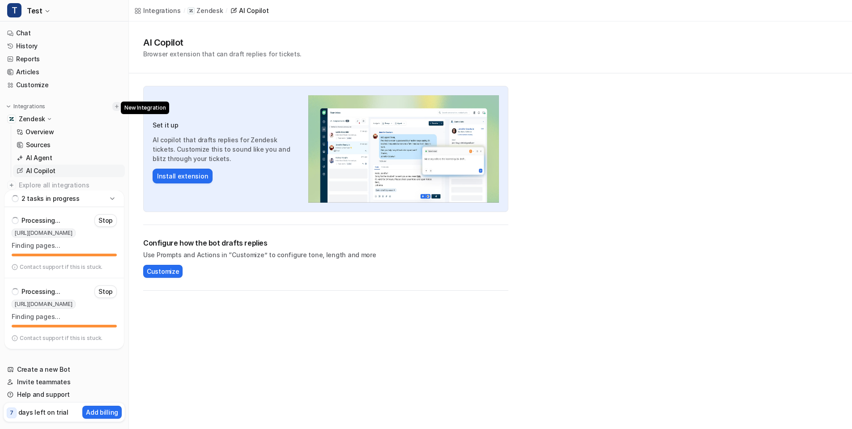
click at [114, 110] on img at bounding box center [117, 106] width 6 height 6
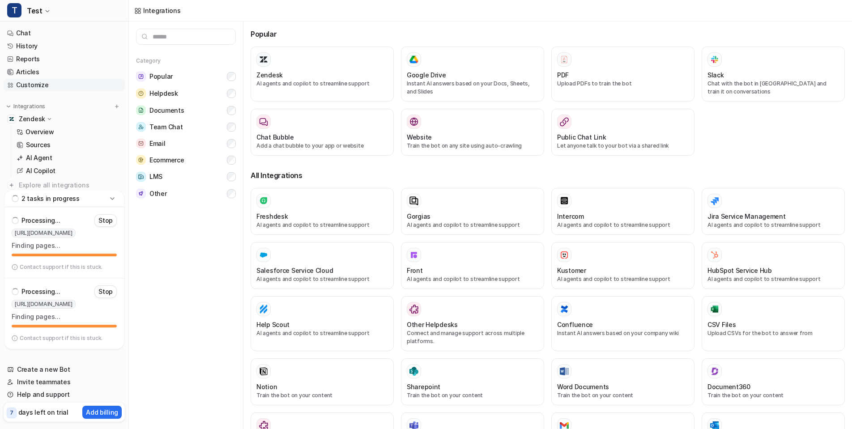
click at [43, 82] on link "Customize" at bounding box center [64, 85] width 121 height 13
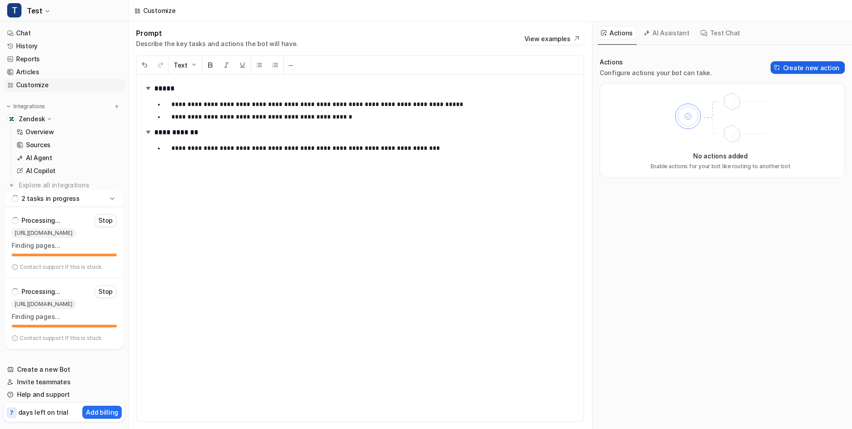
click at [792, 68] on button "Create new action" at bounding box center [808, 67] width 74 height 13
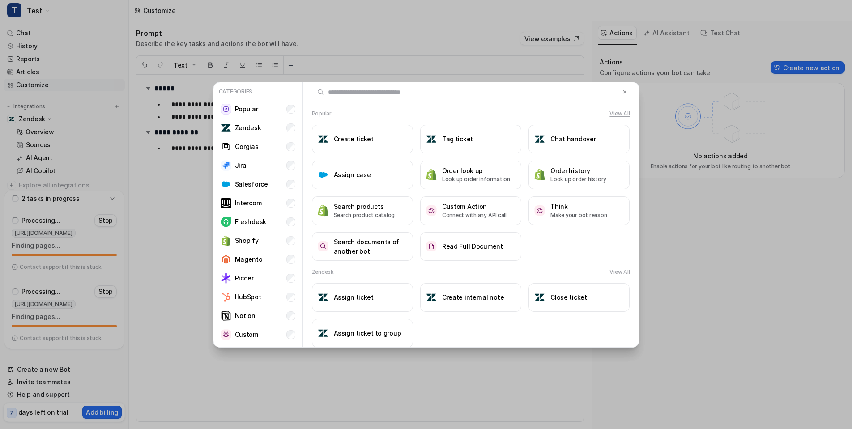
scroll to position [15, 0]
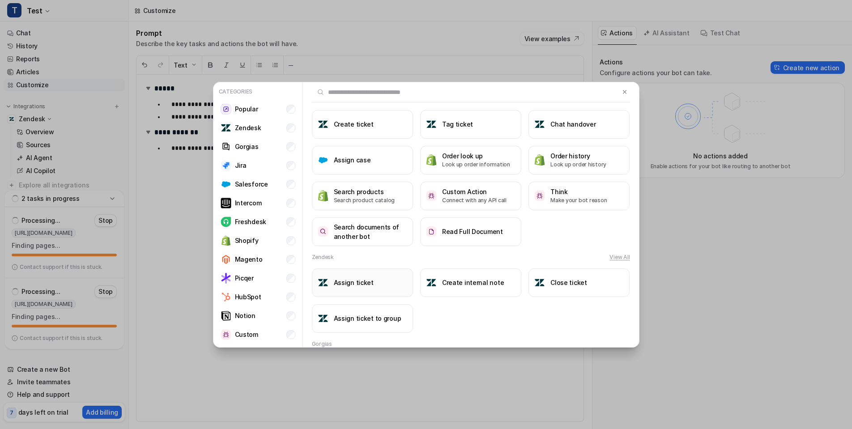
click at [381, 286] on button "Assign ticket" at bounding box center [362, 283] width 101 height 29
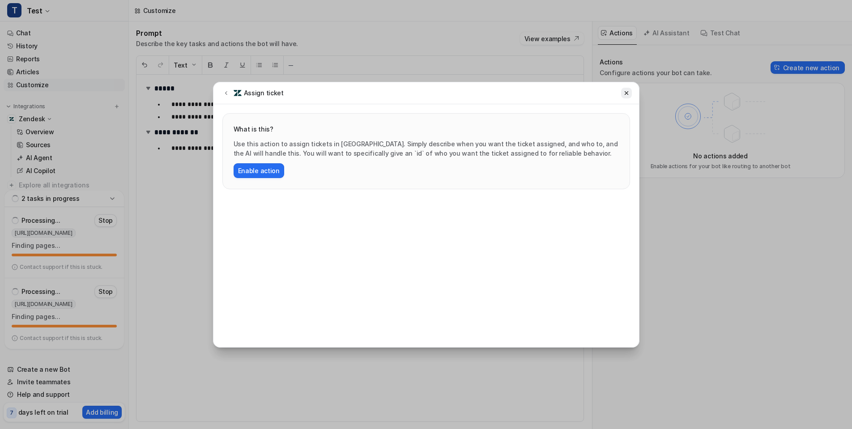
click at [630, 91] on button at bounding box center [626, 93] width 11 height 11
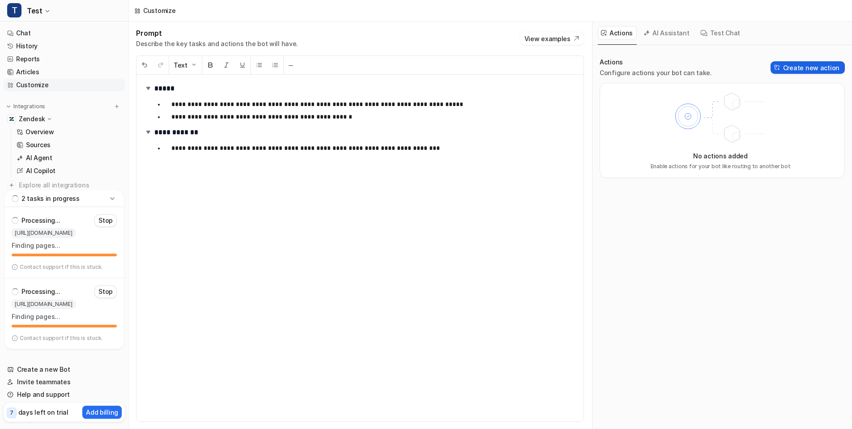
click at [795, 65] on button "Create new action" at bounding box center [808, 67] width 74 height 13
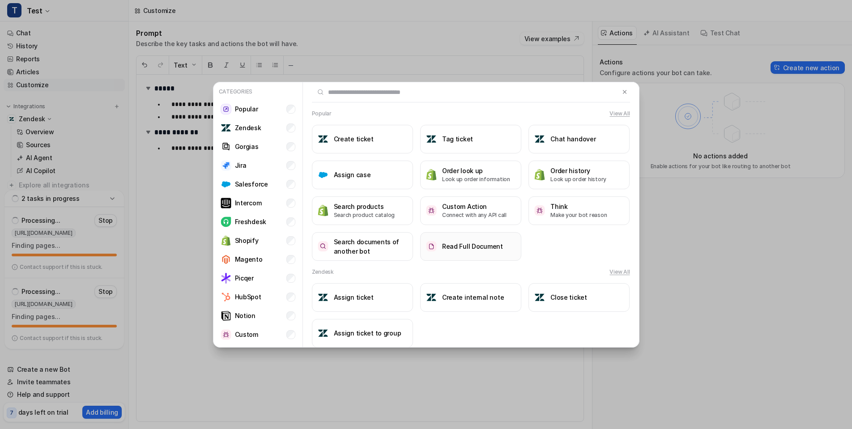
scroll to position [17, 0]
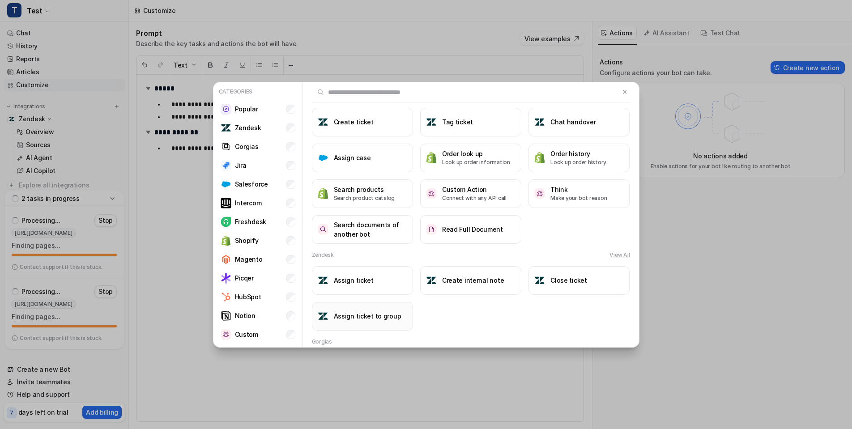
click at [377, 316] on h3 "Assign ticket to group" at bounding box center [368, 316] width 68 height 9
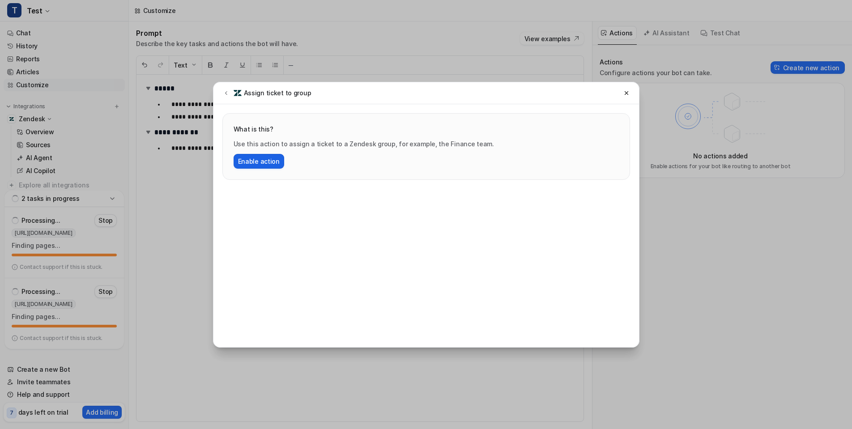
click at [274, 158] on button "Enable action" at bounding box center [259, 161] width 51 height 15
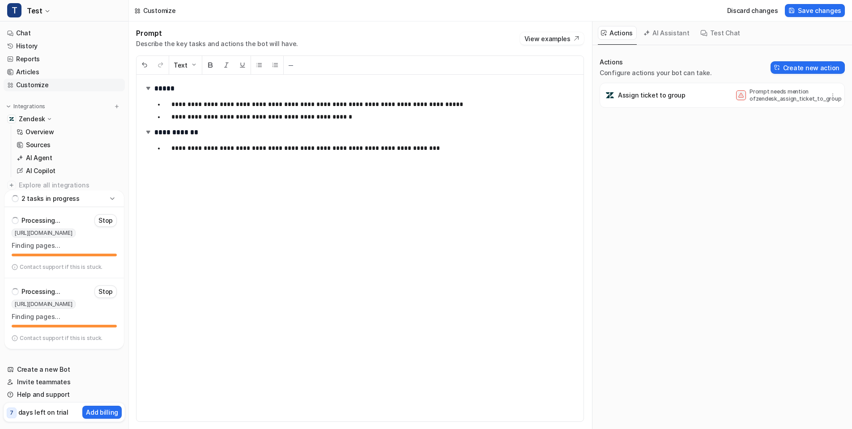
click at [503, 126] on div "**********" at bounding box center [360, 248] width 447 height 347
click at [418, 111] on ul "**********" at bounding box center [365, 110] width 422 height 27
click at [739, 93] on icon at bounding box center [741, 95] width 5 height 4
click at [737, 98] on span at bounding box center [741, 95] width 10 height 10
click at [791, 96] on p "Prompt needs mention of zendesk_assign_ticket_to_group" at bounding box center [786, 95] width 72 height 14
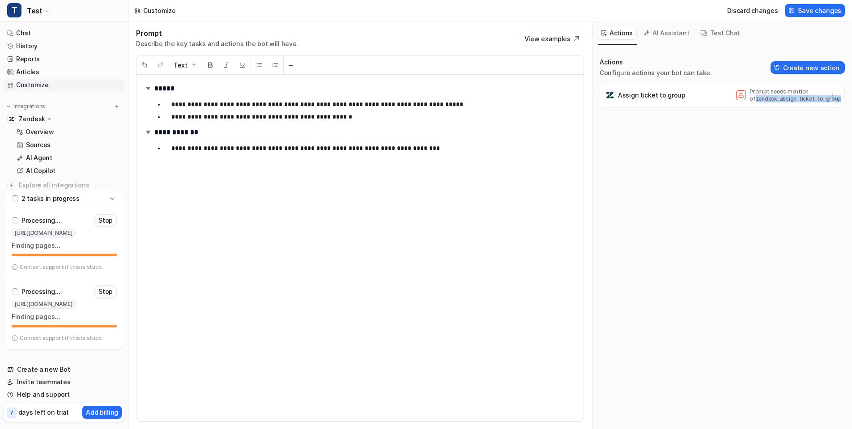
click at [791, 96] on p "Prompt needs mention of zendesk_assign_ticket_to_group" at bounding box center [786, 95] width 72 height 14
click at [333, 138] on h2 "**********" at bounding box center [357, 132] width 426 height 13
click at [351, 114] on p "**********" at bounding box center [370, 116] width 398 height 11
click at [426, 153] on p "**********" at bounding box center [370, 148] width 398 height 11
click at [149, 132] on img at bounding box center [148, 132] width 9 height 9
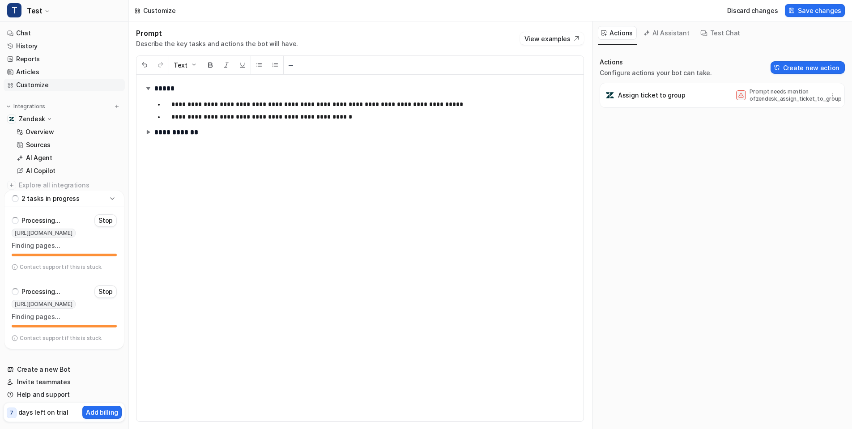
click at [149, 132] on img at bounding box center [148, 132] width 9 height 9
click at [399, 142] on ul "**********" at bounding box center [365, 148] width 422 height 14
click at [405, 146] on p "**********" at bounding box center [370, 148] width 398 height 11
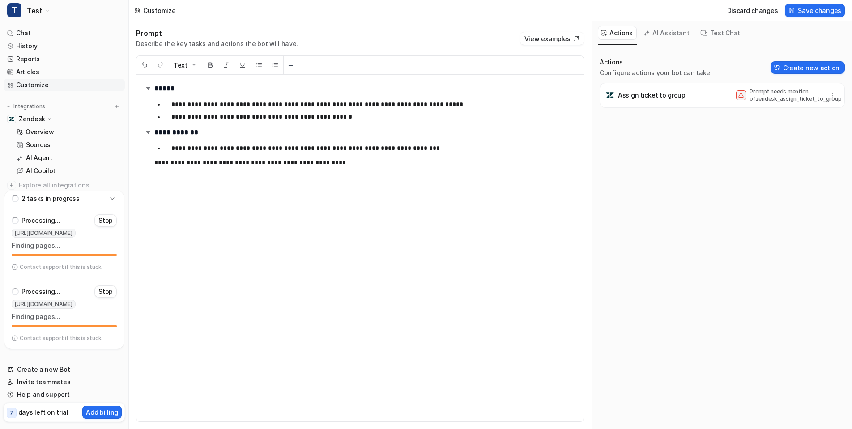
click at [800, 101] on p "Prompt needs mention of zendesk_assign_ticket_to_group" at bounding box center [786, 95] width 72 height 14
copy p "zendesk_assign_ticket_to_group"
click at [417, 163] on p "**********" at bounding box center [361, 162] width 415 height 11
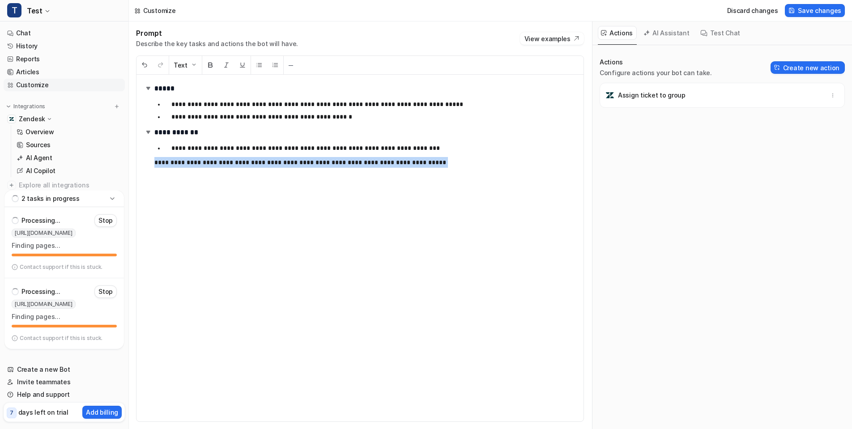
drag, startPoint x: 434, startPoint y: 168, endPoint x: 151, endPoint y: 164, distance: 283.4
click at [151, 164] on div "**********" at bounding box center [360, 248] width 447 height 347
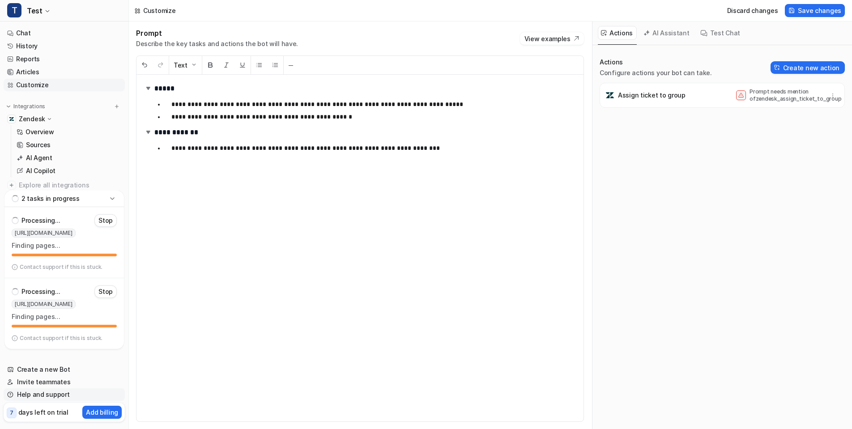
click at [76, 398] on link "Help and support" at bounding box center [64, 395] width 121 height 13
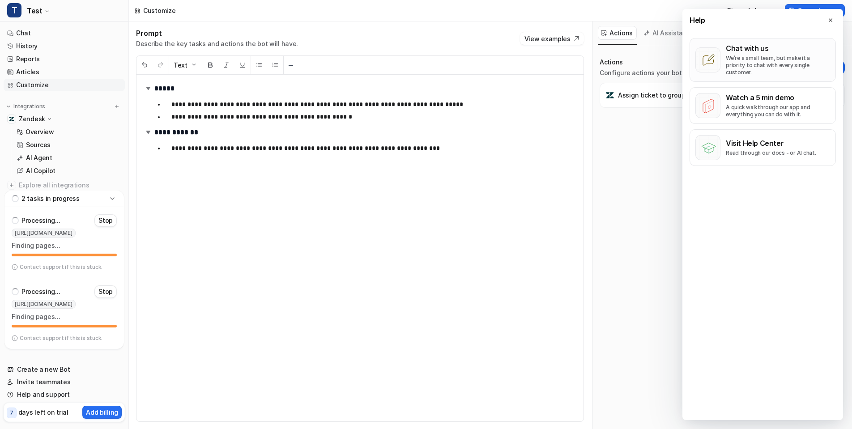
click at [757, 55] on p "We’re a small team, but make it a priority to chat with every single customer." at bounding box center [778, 65] width 104 height 21
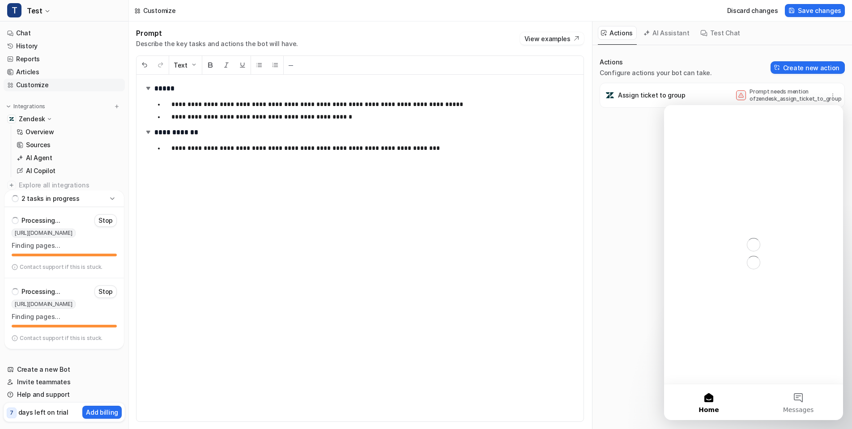
scroll to position [0, 0]
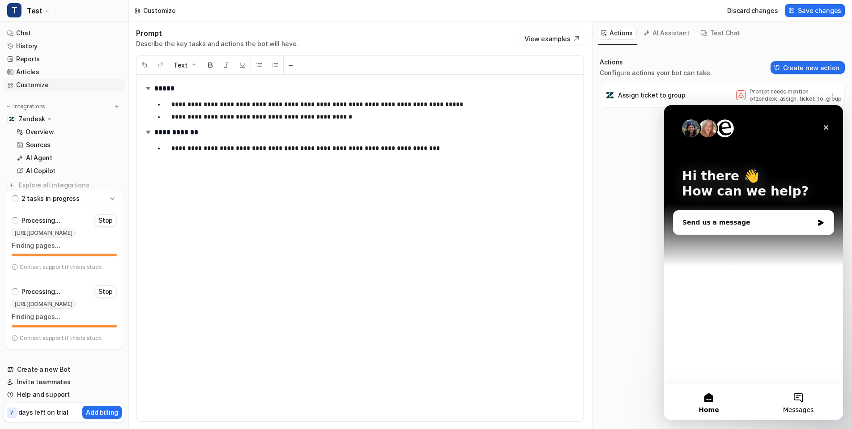
click at [792, 396] on button "Messages" at bounding box center [799, 403] width 90 height 36
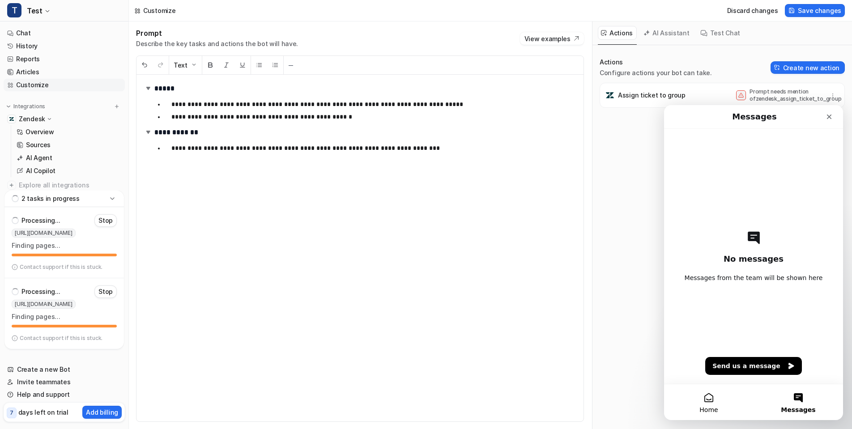
click at [713, 403] on button "Home" at bounding box center [709, 403] width 90 height 36
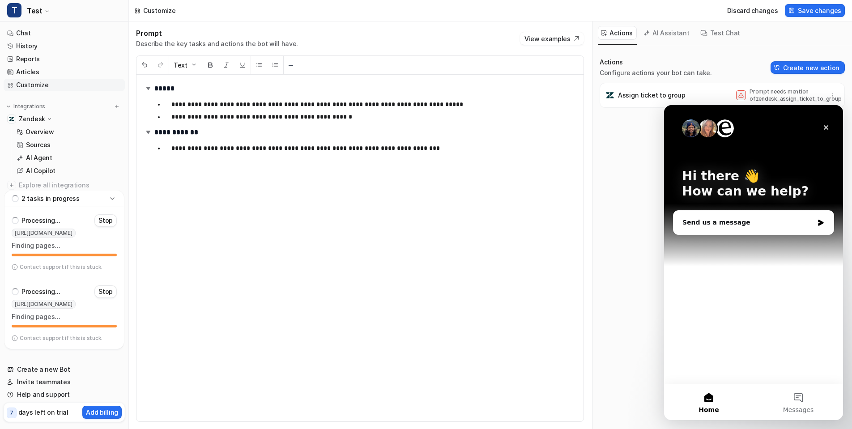
click at [753, 201] on div "Hi there 👋 How can we help?" at bounding box center [753, 185] width 161 height 161
click at [753, 216] on div "Send us a message" at bounding box center [754, 223] width 160 height 24
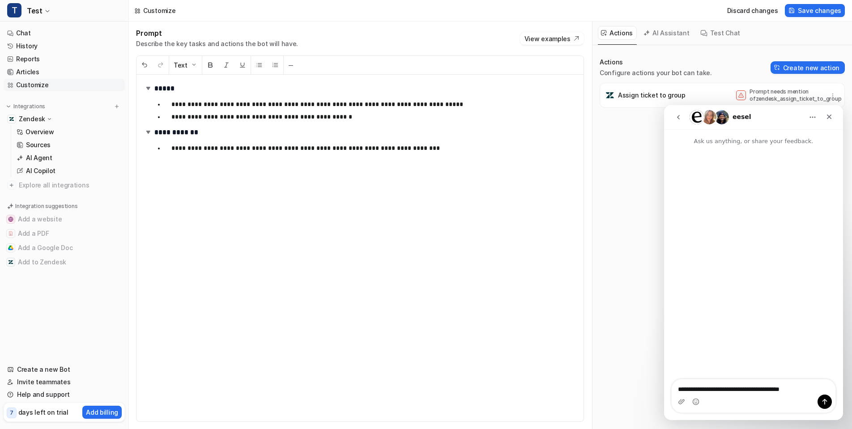
type textarea "**********"
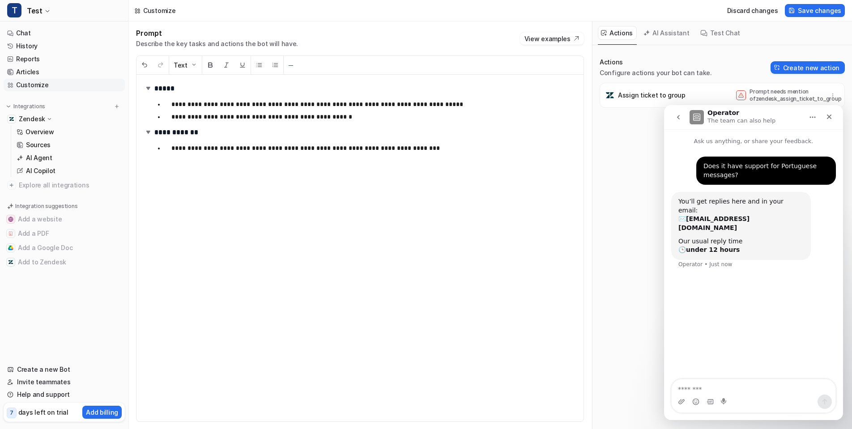
click at [727, 115] on h1 "Operator" at bounding box center [724, 113] width 32 height 7
click at [736, 122] on p "The team can also help" at bounding box center [742, 120] width 68 height 9
click at [683, 119] on button "go back" at bounding box center [678, 117] width 17 height 17
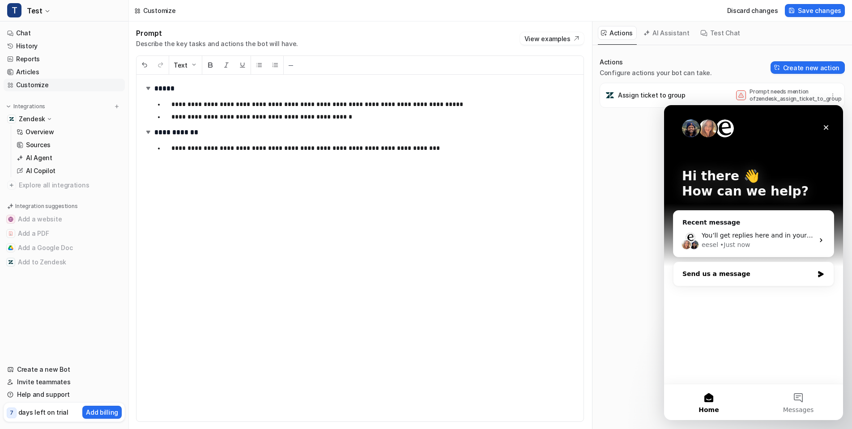
click at [765, 276] on div "Send us a message" at bounding box center [748, 274] width 131 height 9
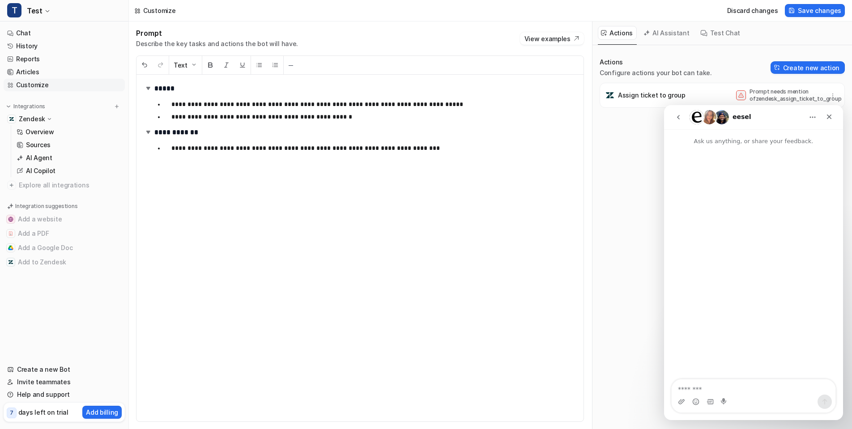
click at [685, 123] on button "go back" at bounding box center [678, 117] width 17 height 17
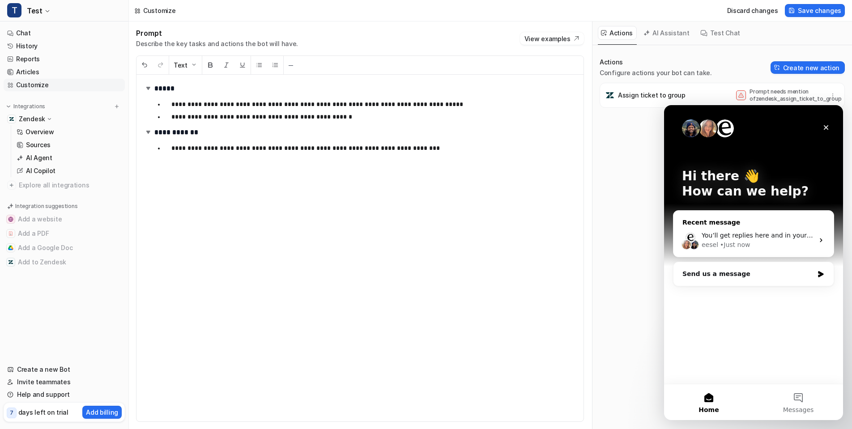
click at [776, 229] on div "You’ll get replies here and in your email: ✉️ lucaspimentel@usepicnic.com Our u…" at bounding box center [754, 240] width 160 height 33
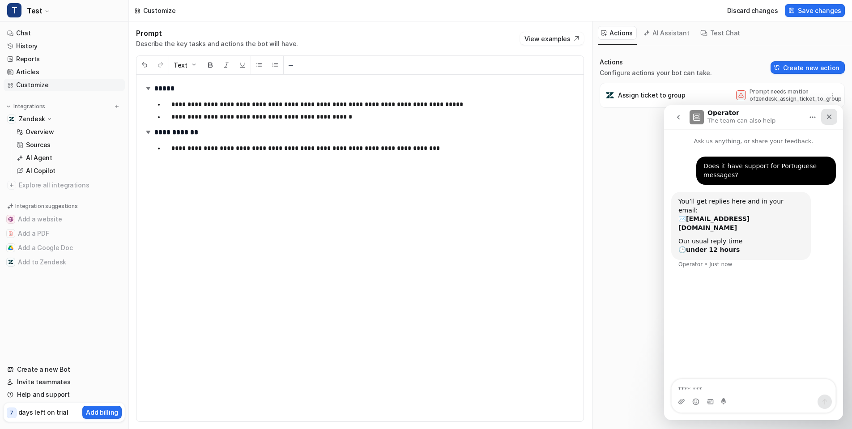
click at [826, 119] on icon "Close" at bounding box center [829, 116] width 7 height 7
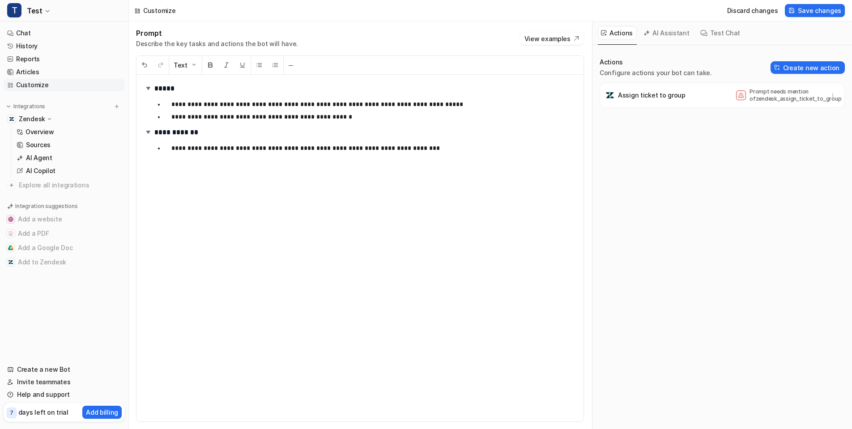
click at [194, 104] on p "**********" at bounding box center [370, 104] width 398 height 11
click at [728, 34] on button "Test Chat" at bounding box center [721, 33] width 47 height 14
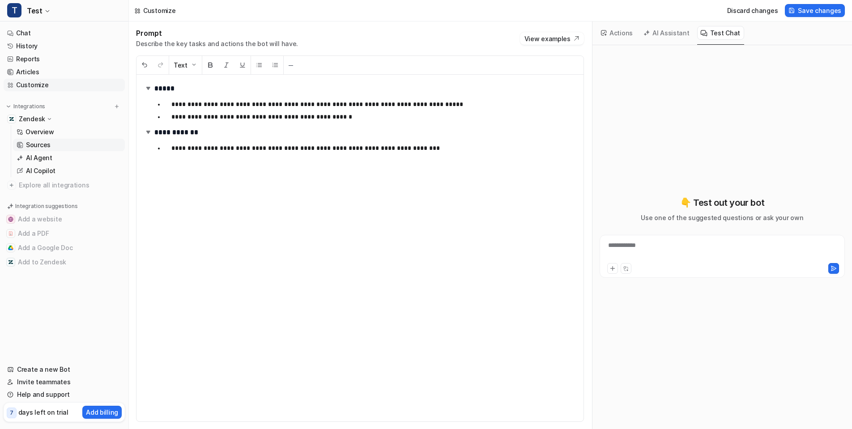
click at [66, 144] on link "Sources" at bounding box center [69, 145] width 112 height 13
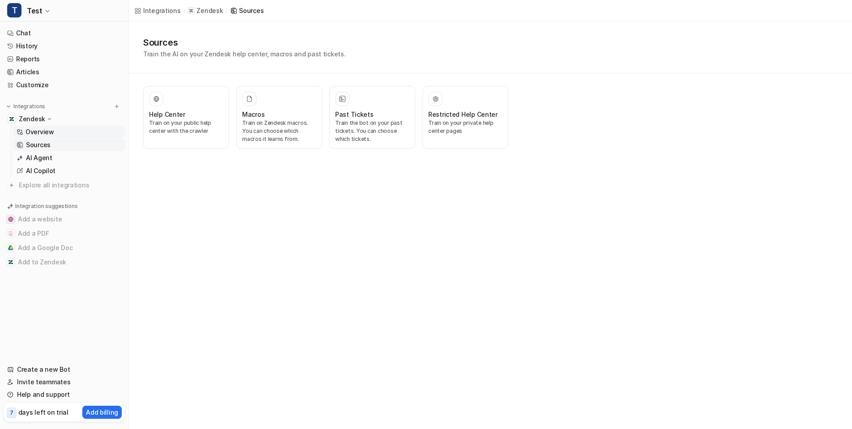
click at [72, 133] on link "Overview" at bounding box center [69, 132] width 112 height 13
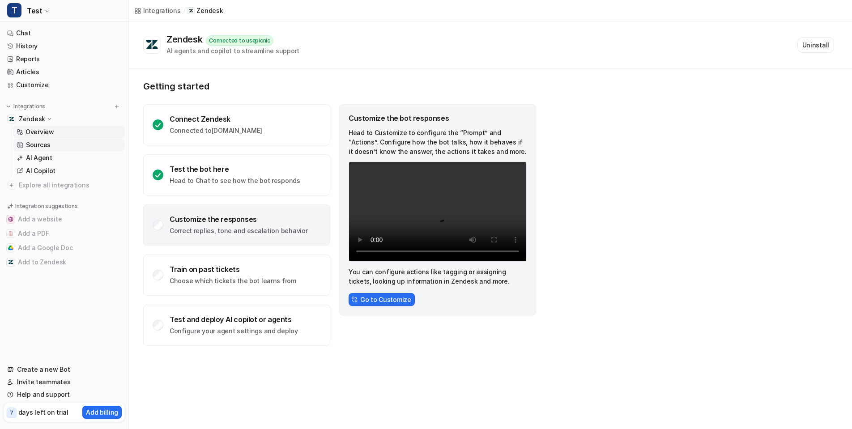
click at [75, 147] on link "Sources" at bounding box center [69, 145] width 112 height 13
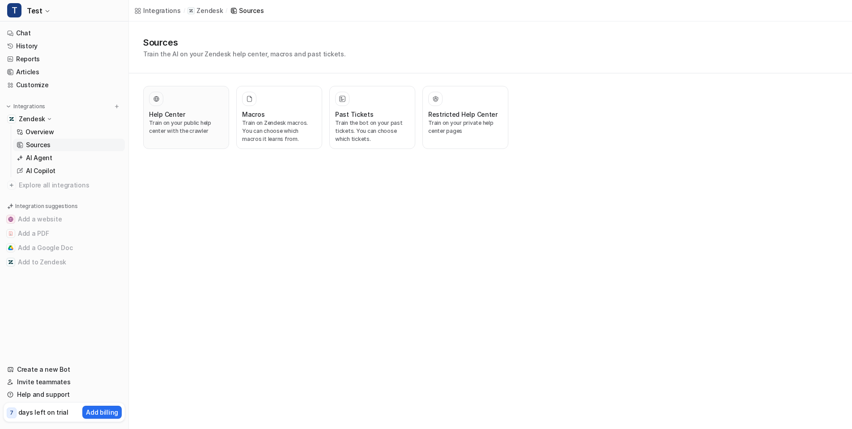
click at [186, 106] on div "Help Center Train on your public help center with the crawler" at bounding box center [186, 117] width 74 height 51
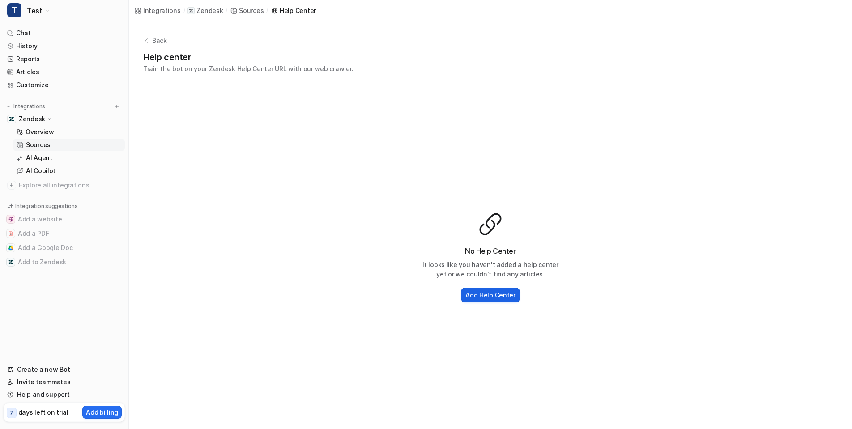
click at [488, 299] on h2 "Add Help Center" at bounding box center [491, 295] width 50 height 9
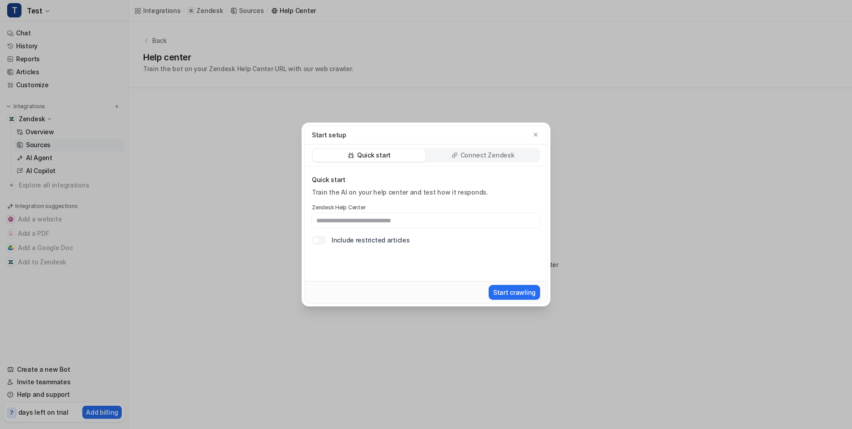
click at [460, 157] on div "Connect Zendesk" at bounding box center [483, 155] width 113 height 13
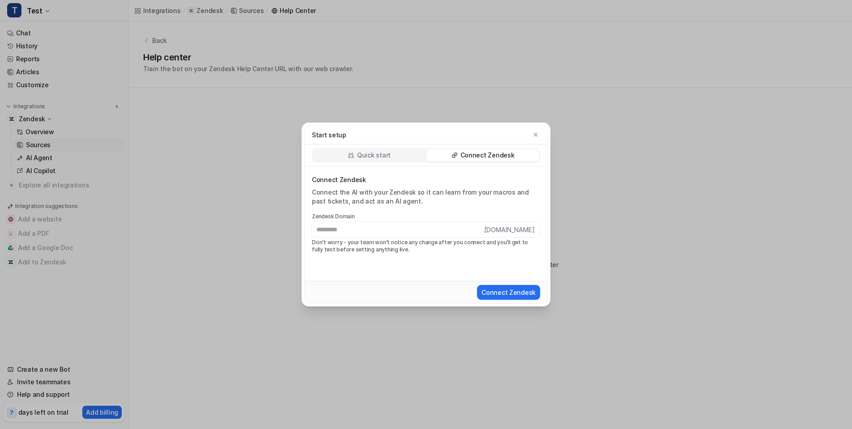
click at [382, 155] on p "Quick start" at bounding box center [374, 155] width 34 height 9
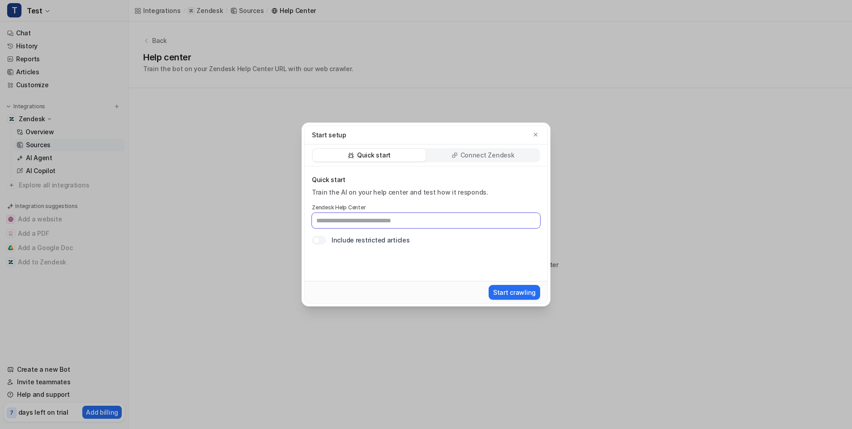
paste input "**********"
type input "**********"
click at [524, 291] on button "Start crawling" at bounding box center [514, 292] width 51 height 15
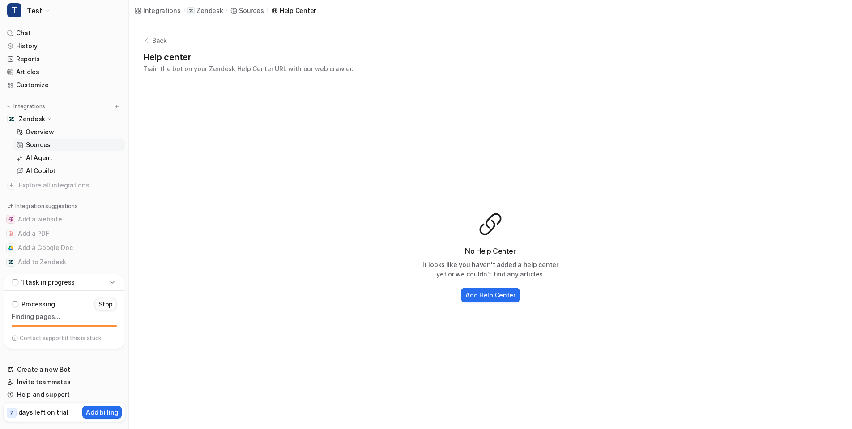
click at [110, 304] on p "Stop" at bounding box center [105, 304] width 14 height 9
